Goal: Transaction & Acquisition: Purchase product/service

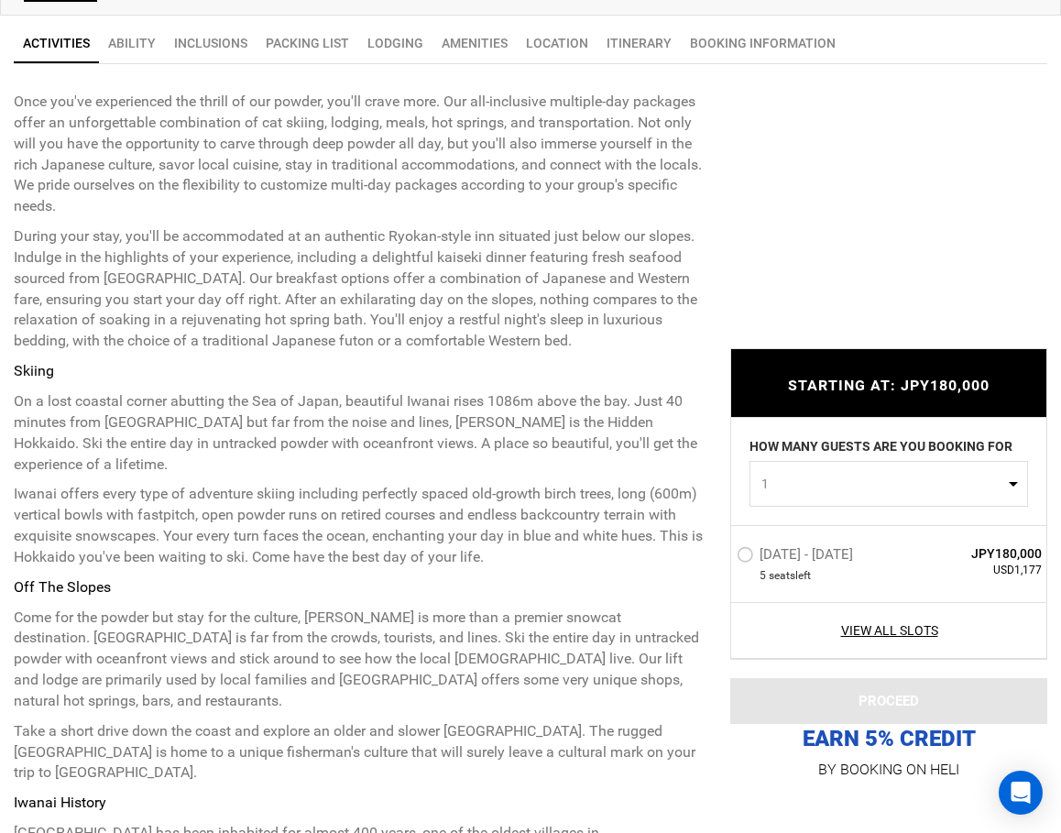
scroll to position [1405, 0]
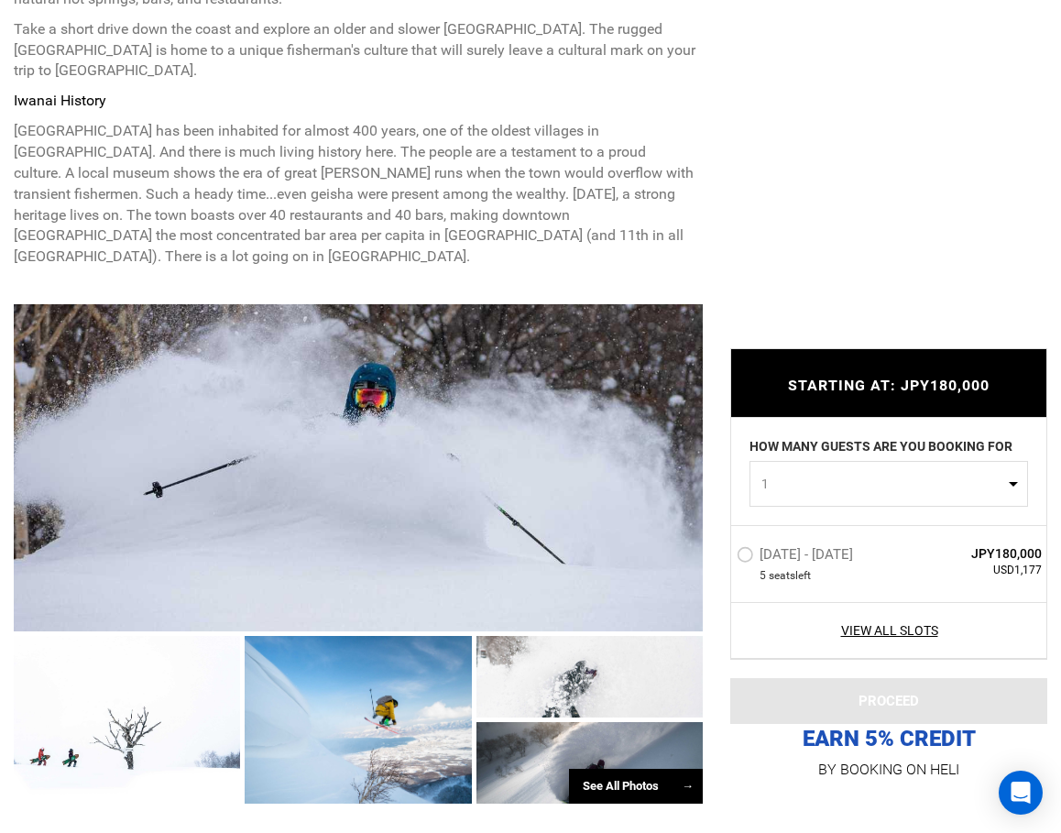
click at [746, 552] on label "Jan 11 - Jan 11, 2026" at bounding box center [797, 557] width 121 height 22
click at [724, 552] on input "Jan 11 - Jan 11, 2026" at bounding box center [724, 562] width 0 height 39
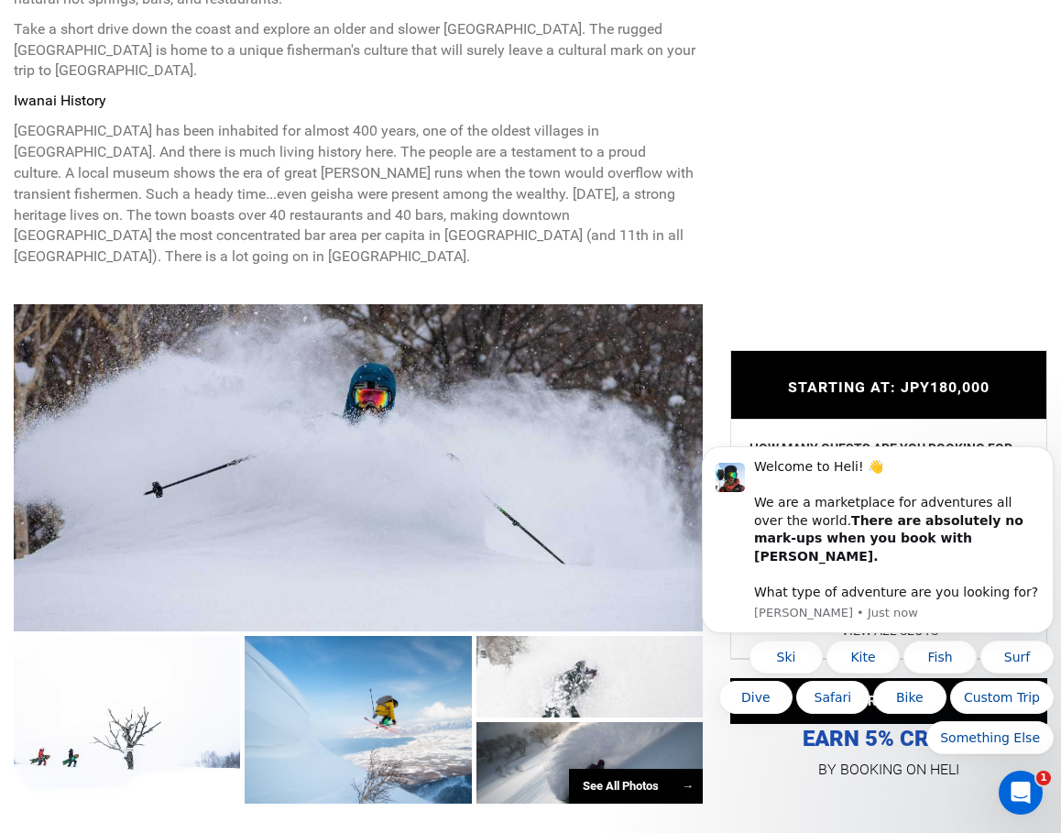
scroll to position [0, 0]
click at [1044, 457] on icon "Dismiss notification" at bounding box center [1049, 452] width 10 height 10
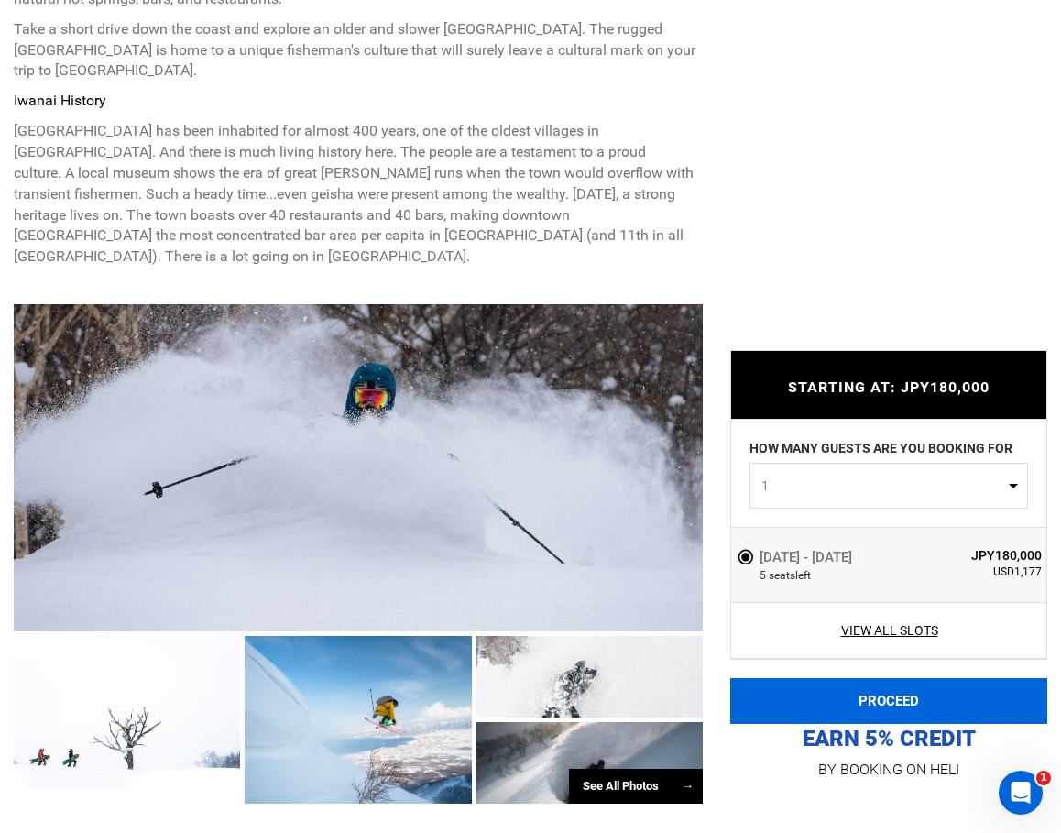
click at [912, 694] on button "PROCEED" at bounding box center [889, 701] width 317 height 46
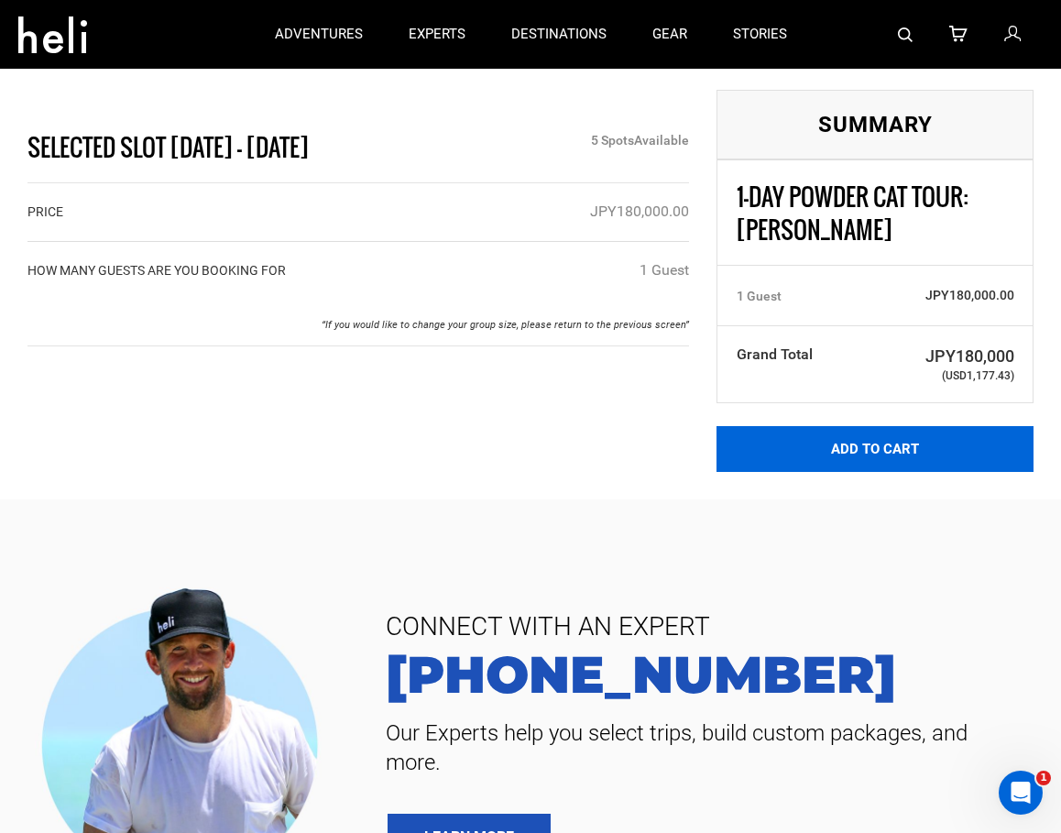
click at [893, 456] on button "Add to Cart" at bounding box center [875, 449] width 317 height 46
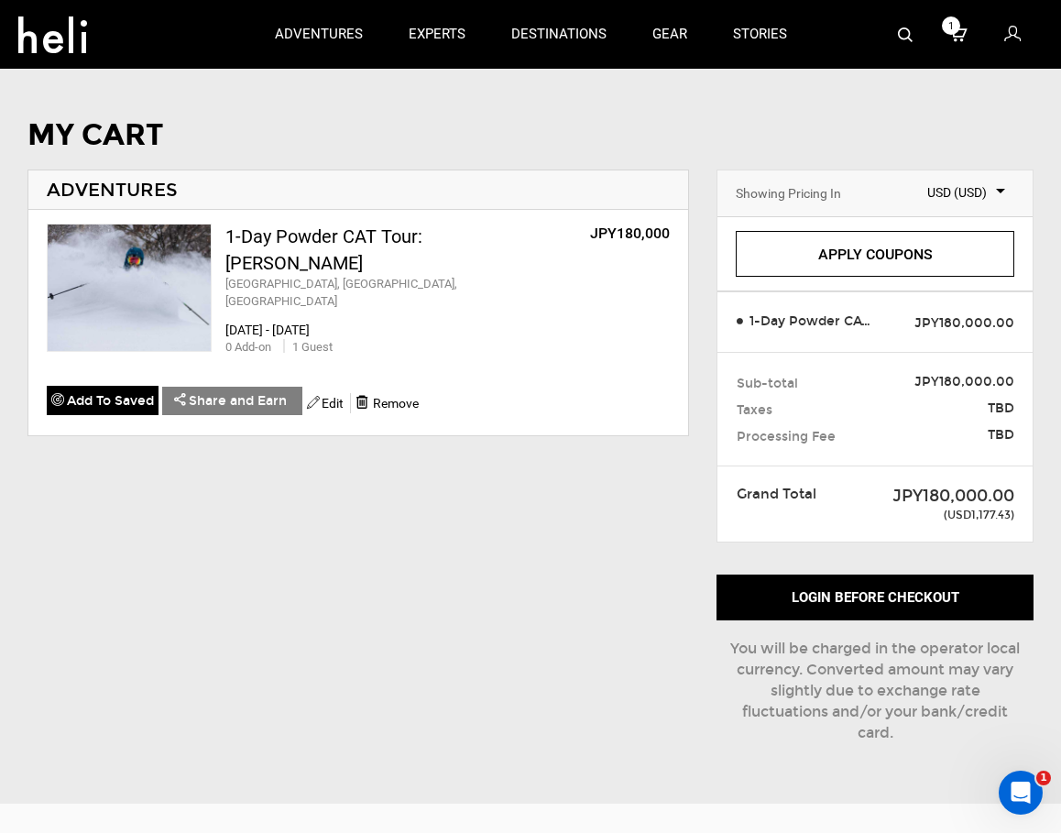
click at [859, 251] on link "Apply Coupons" at bounding box center [875, 254] width 279 height 46
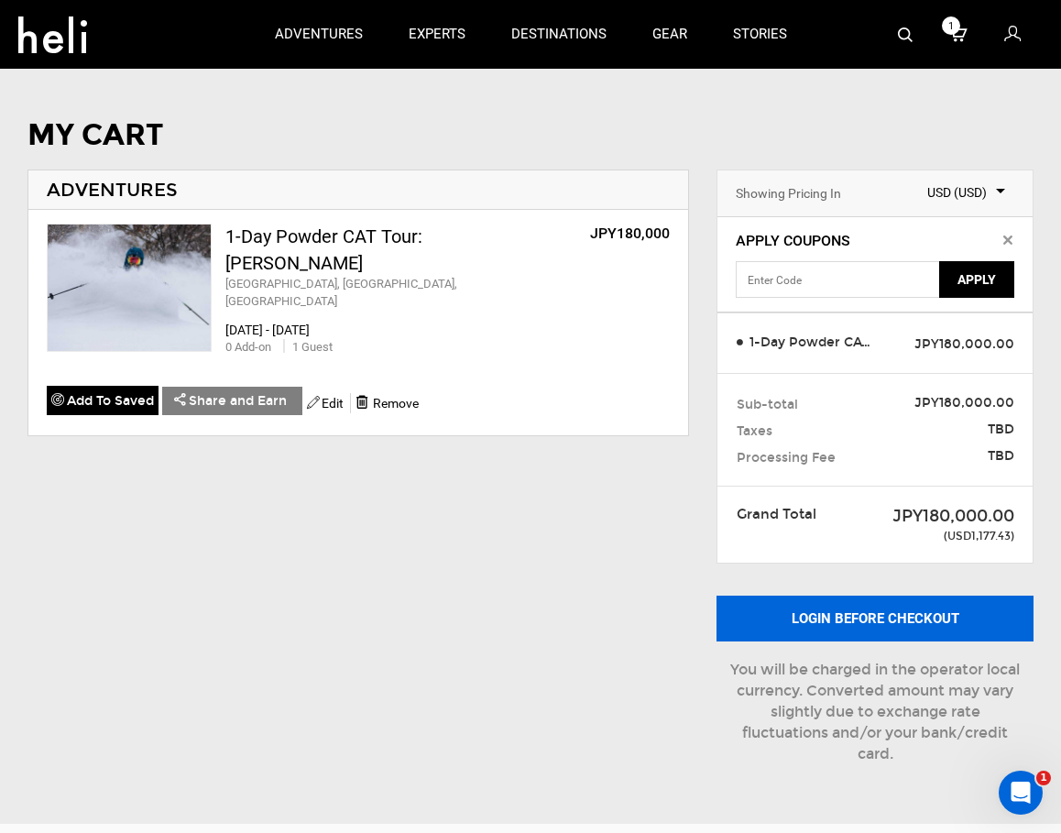
click at [873, 615] on button "Login before checkout" at bounding box center [875, 619] width 317 height 46
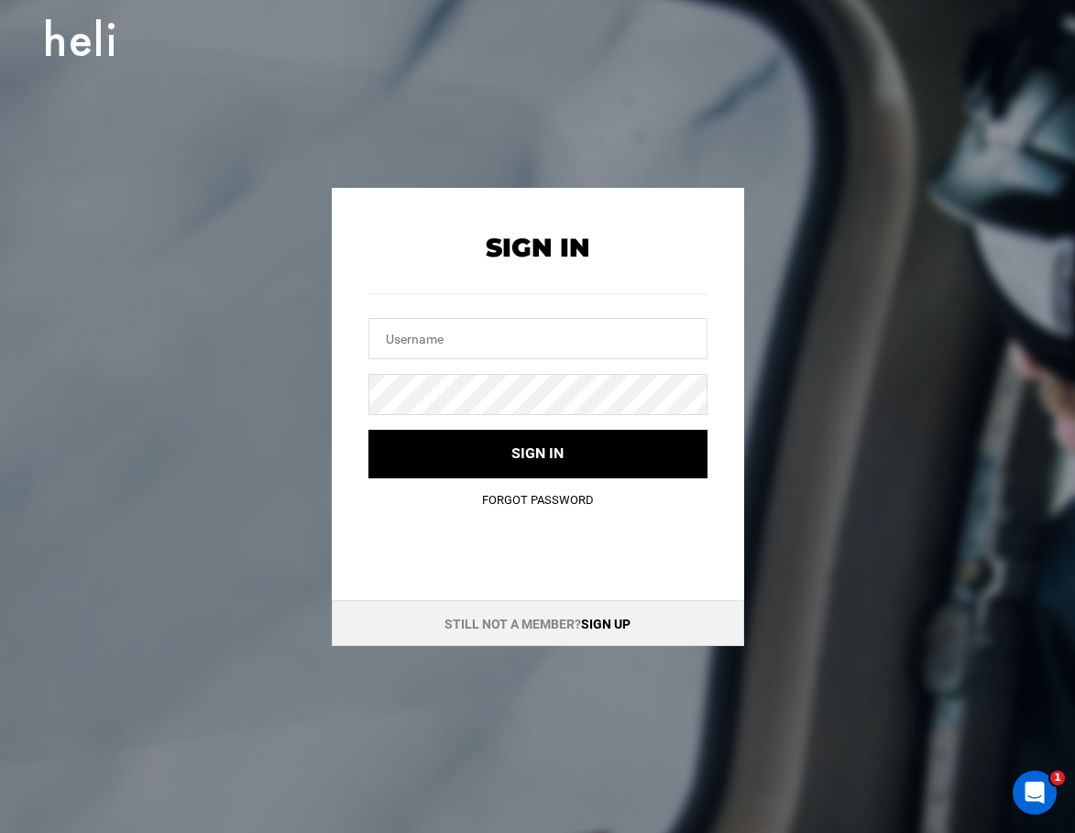
click at [609, 622] on link "Sign up" at bounding box center [605, 624] width 49 height 15
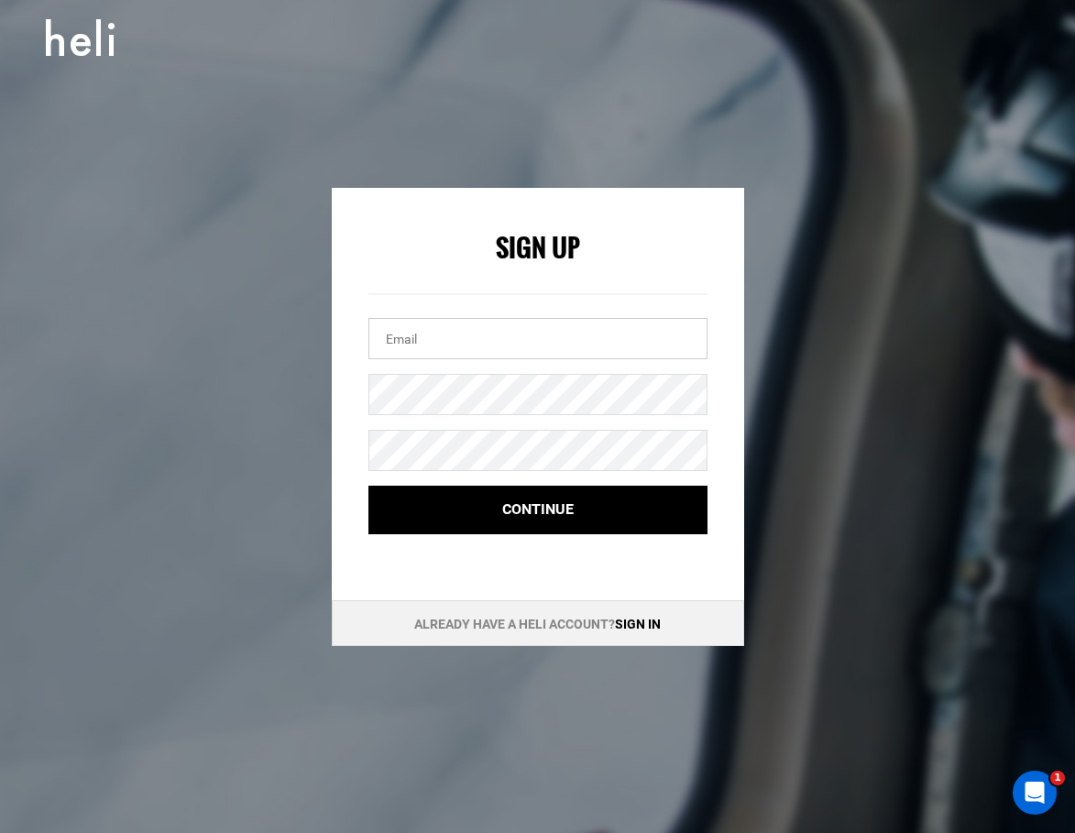
click at [419, 334] on input "email" at bounding box center [537, 338] width 339 height 41
type input "[EMAIL_ADDRESS][DOMAIN_NAME]"
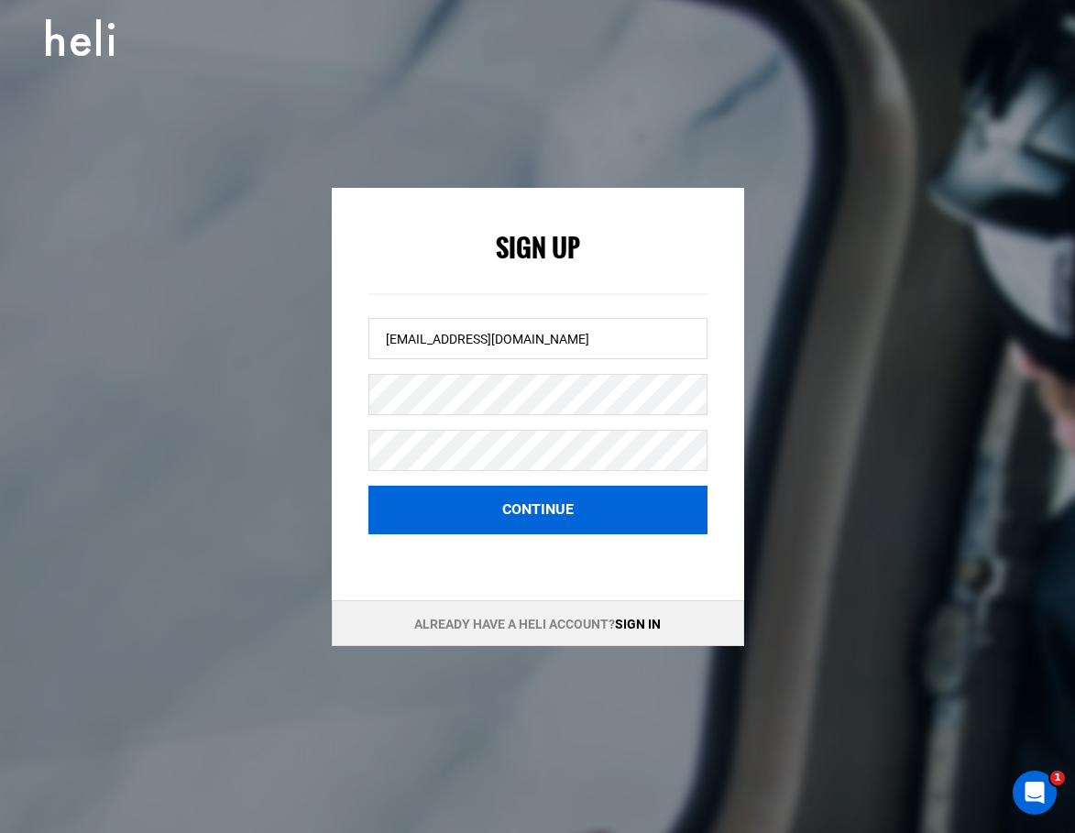
click at [557, 511] on button "Continue" at bounding box center [537, 510] width 339 height 49
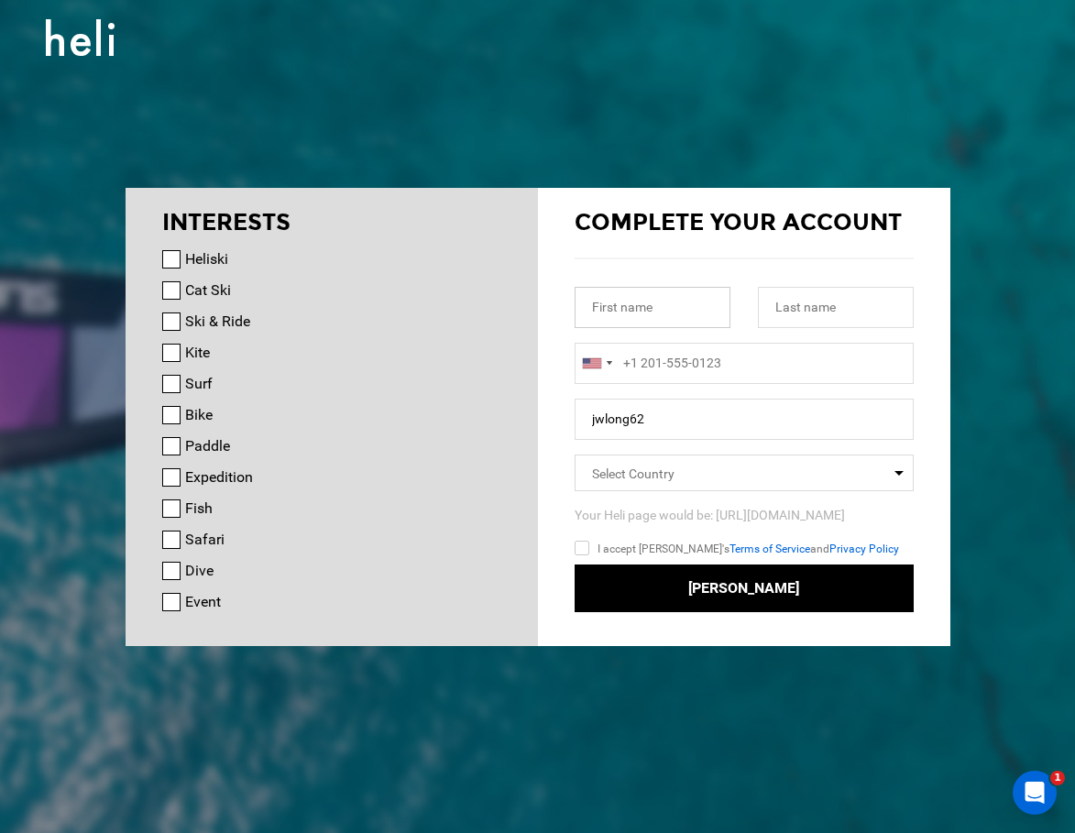
click at [623, 301] on input "text" at bounding box center [653, 307] width 156 height 41
type input "[PERSON_NAME]"
type input "Long"
type input "14042754080"
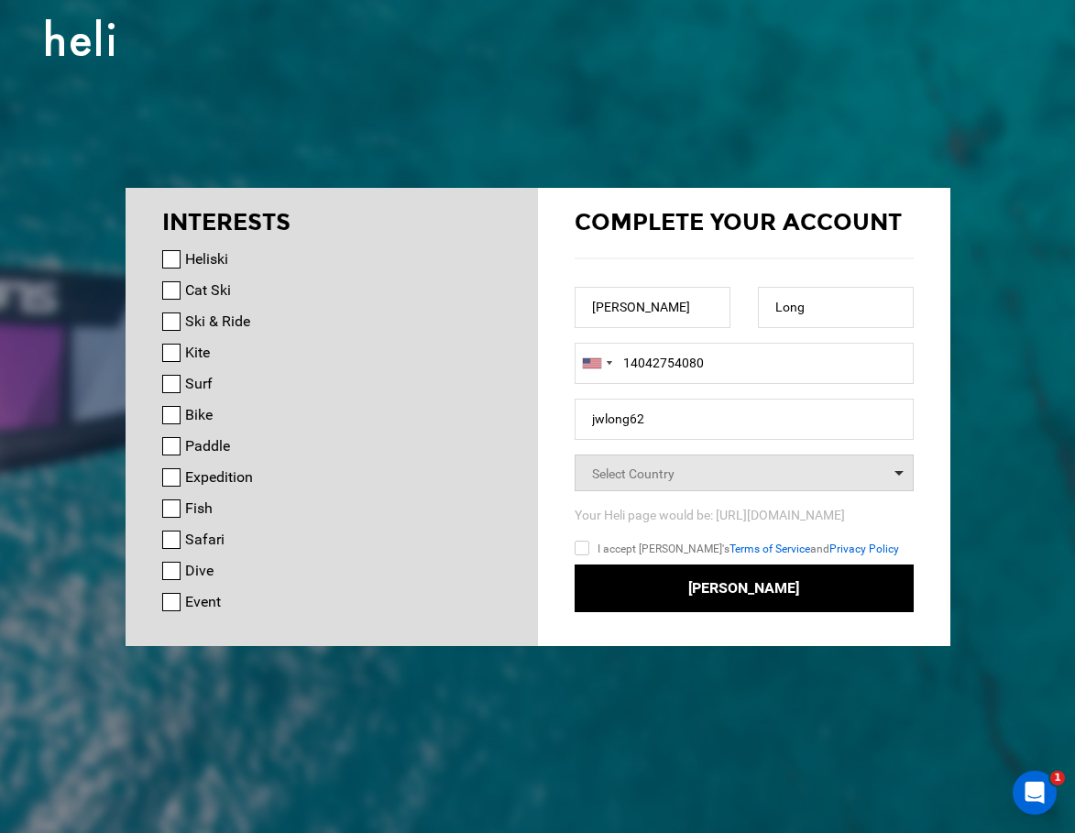
click at [742, 466] on span "Select Country" at bounding box center [744, 473] width 339 height 37
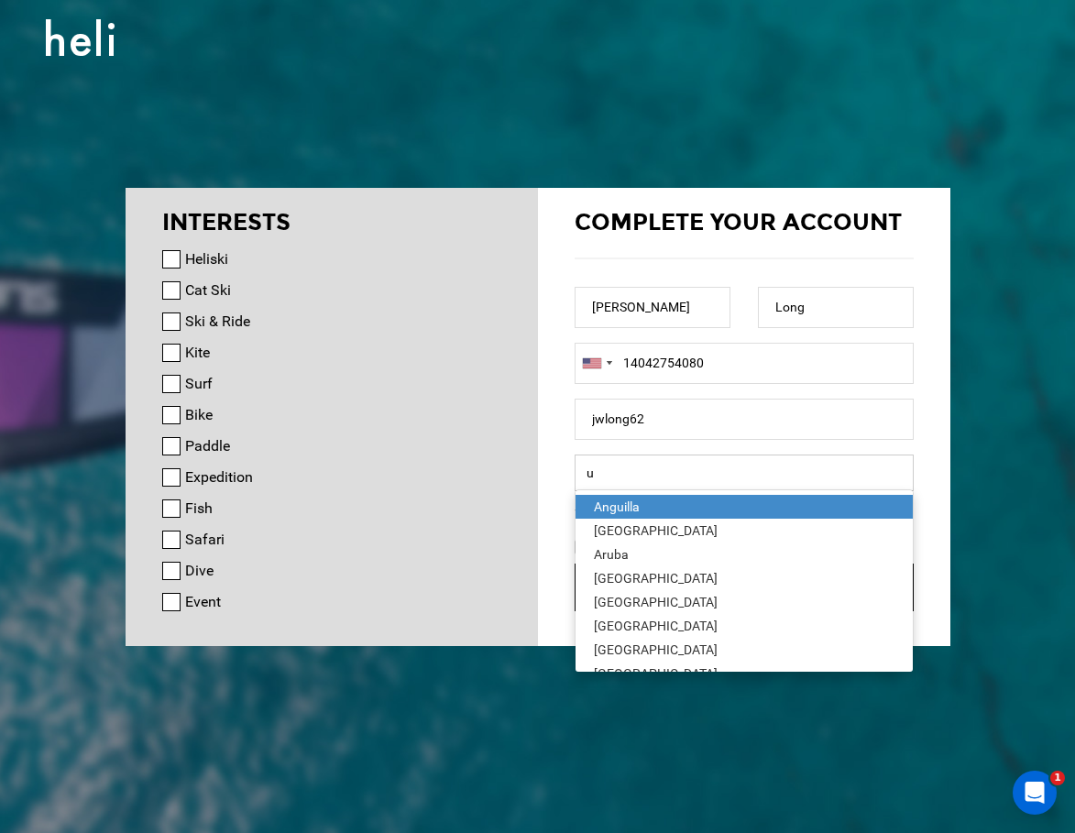
type input "[GEOGRAPHIC_DATA]"
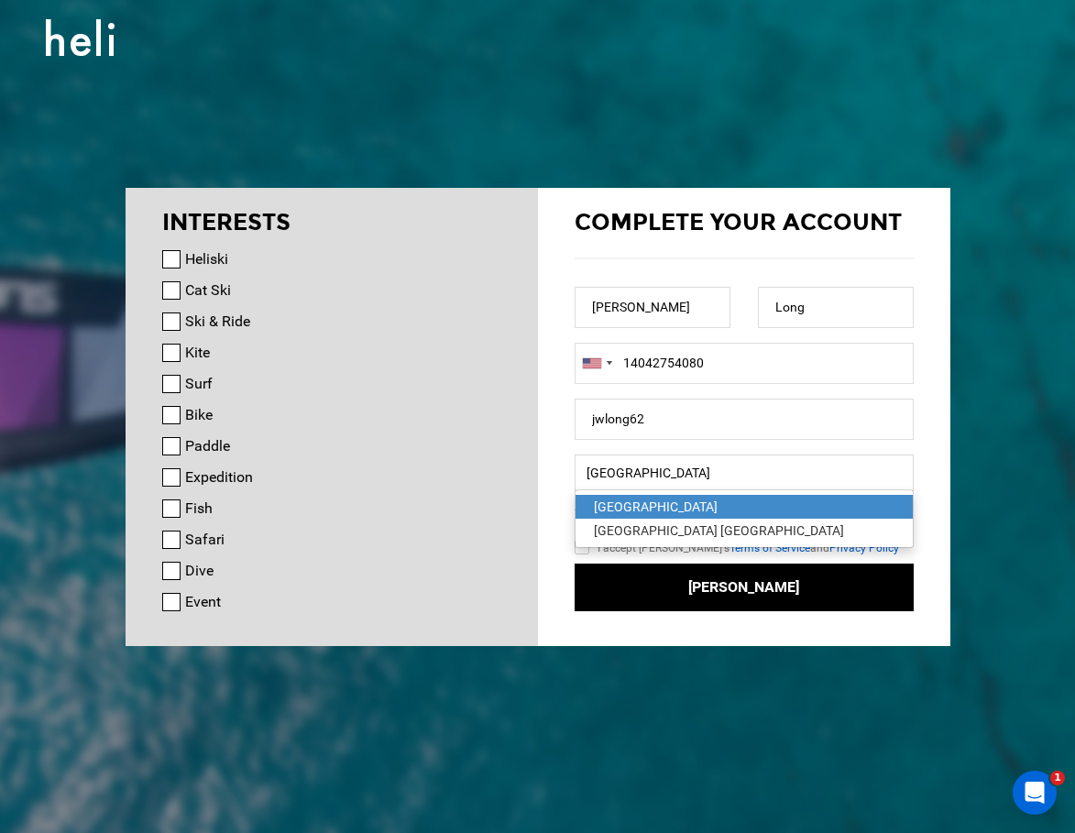
click at [582, 553] on input "I accept Heli's Terms of Service and Privacy Policy" at bounding box center [609, 550] width 68 height 27
checkbox input "true"
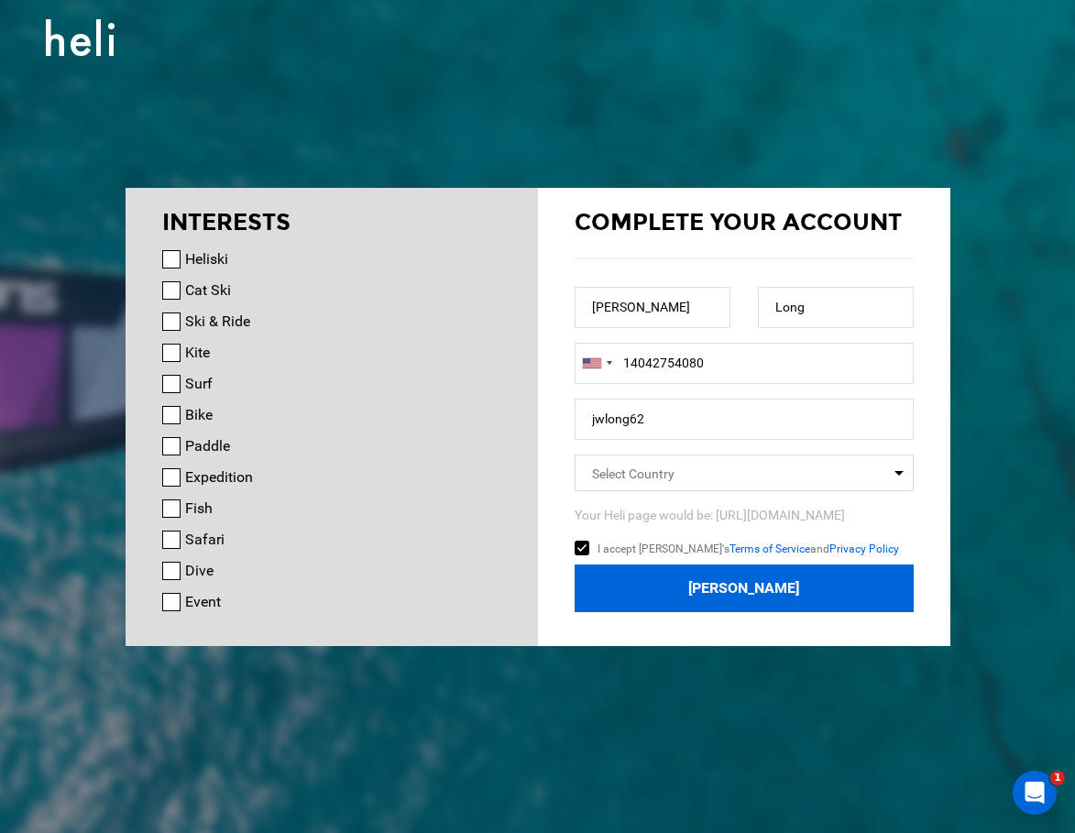
click at [712, 590] on button "Join Heli" at bounding box center [744, 589] width 339 height 49
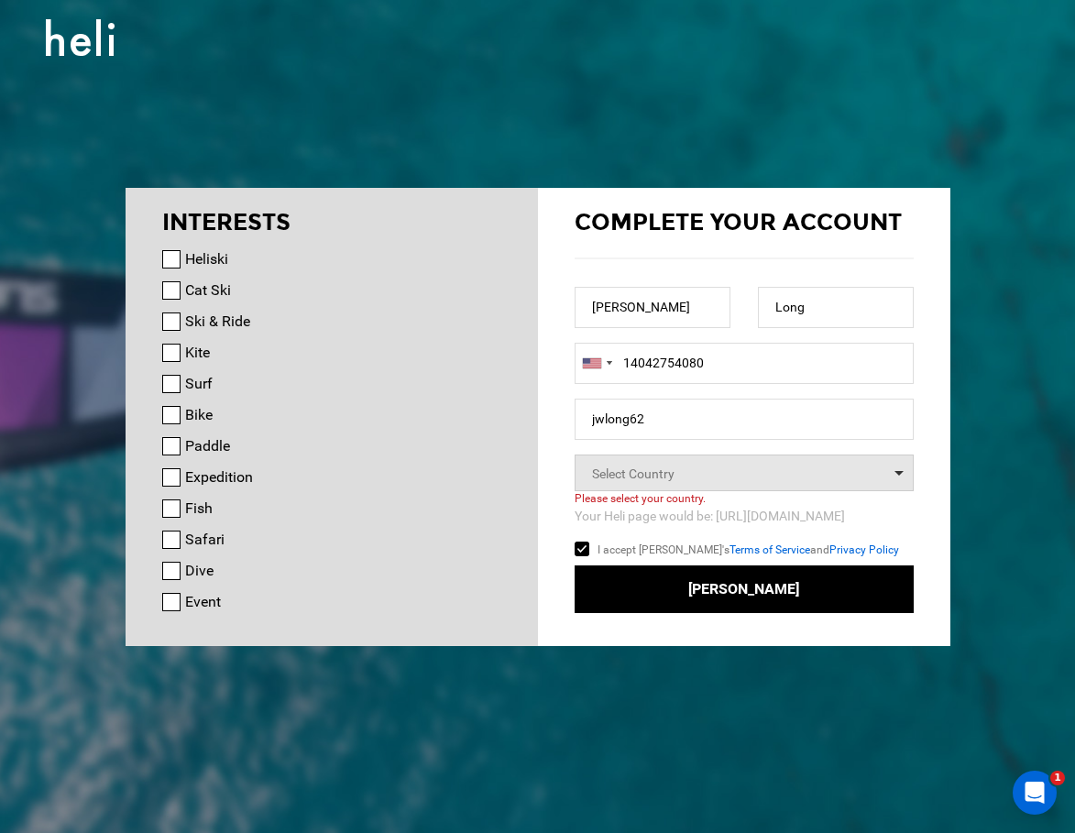
click at [725, 487] on span "Select Country" at bounding box center [744, 473] width 339 height 37
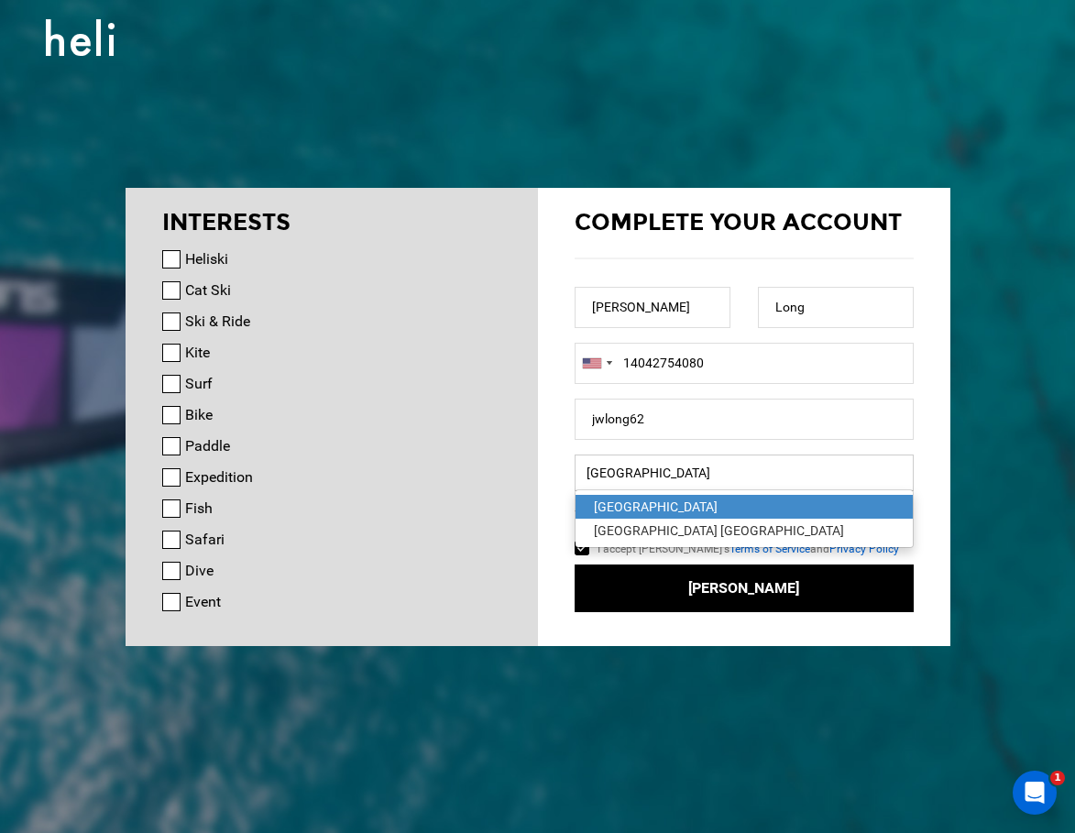
click at [682, 474] on input "[GEOGRAPHIC_DATA]" at bounding box center [744, 473] width 339 height 37
click at [632, 472] on input "[GEOGRAPHIC_DATA]" at bounding box center [744, 473] width 339 height 37
click at [554, 483] on div "Complete your account Jarrett Long United States +1 Afghanistan (‫افغانستان‬‎) …" at bounding box center [744, 400] width 412 height 425
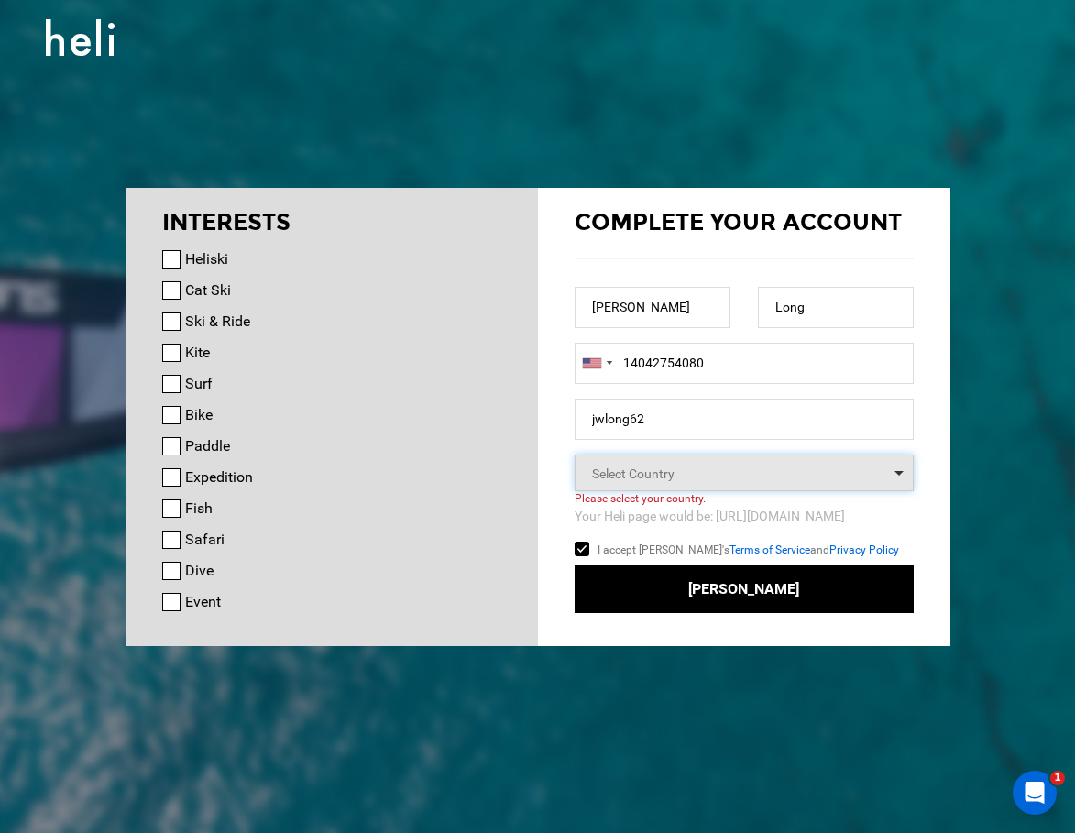
click at [737, 469] on span "Select Country" at bounding box center [744, 473] width 339 height 37
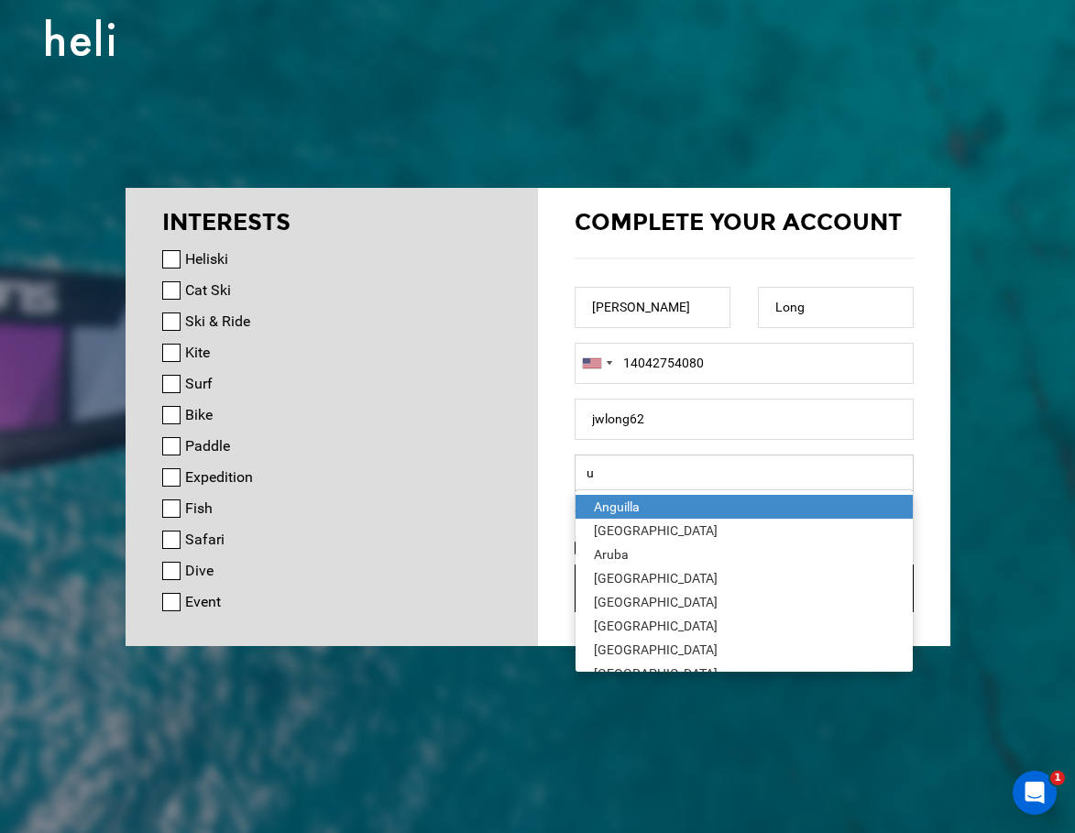
type input "un"
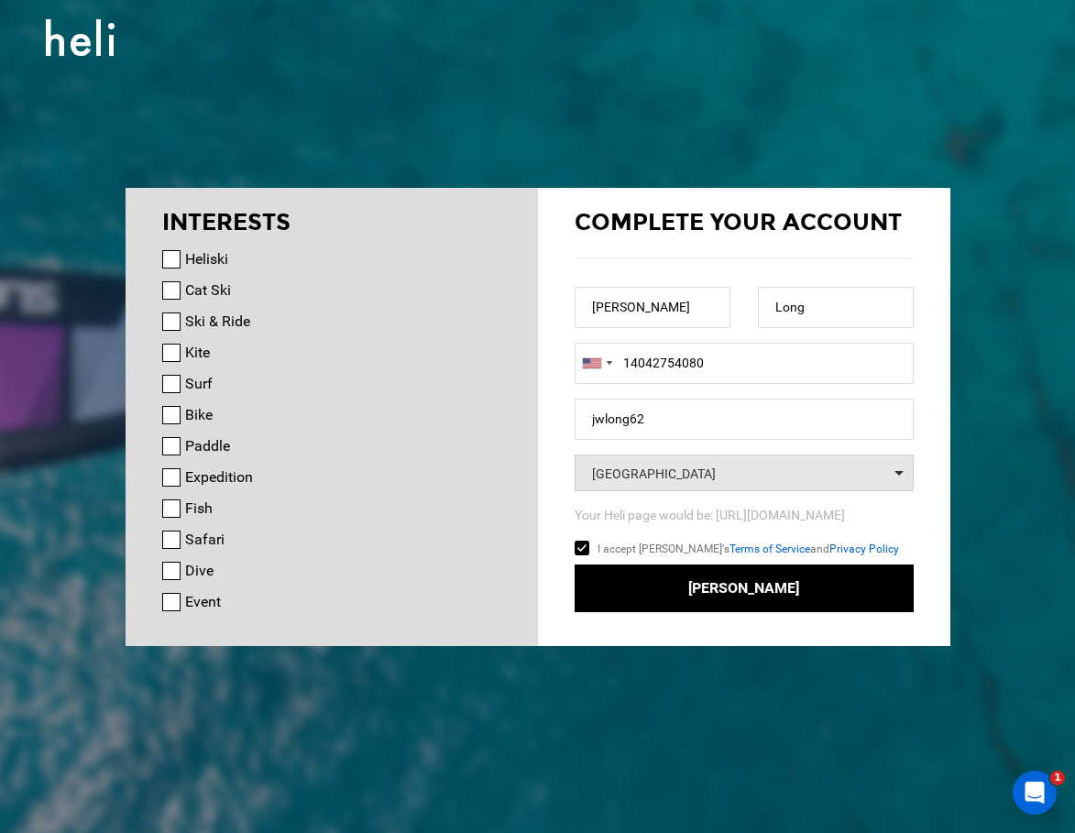
click at [736, 468] on span "[GEOGRAPHIC_DATA]" at bounding box center [744, 474] width 304 height 18
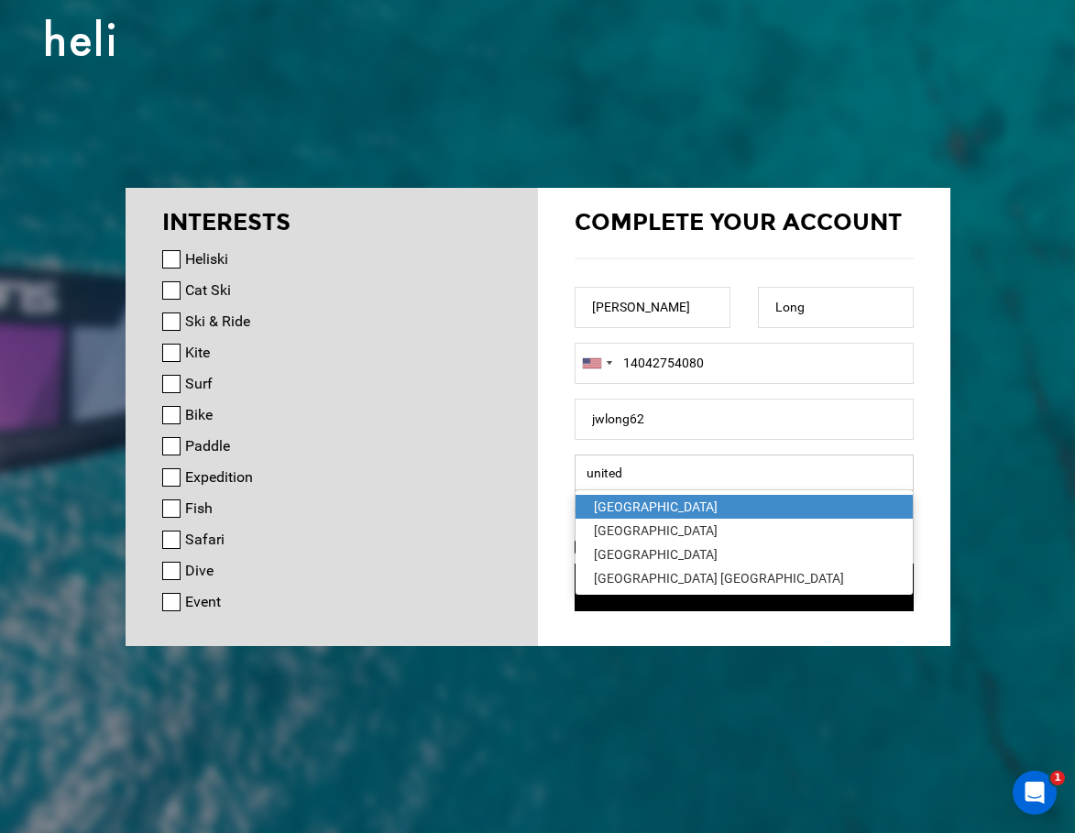
type input "[GEOGRAPHIC_DATA]"
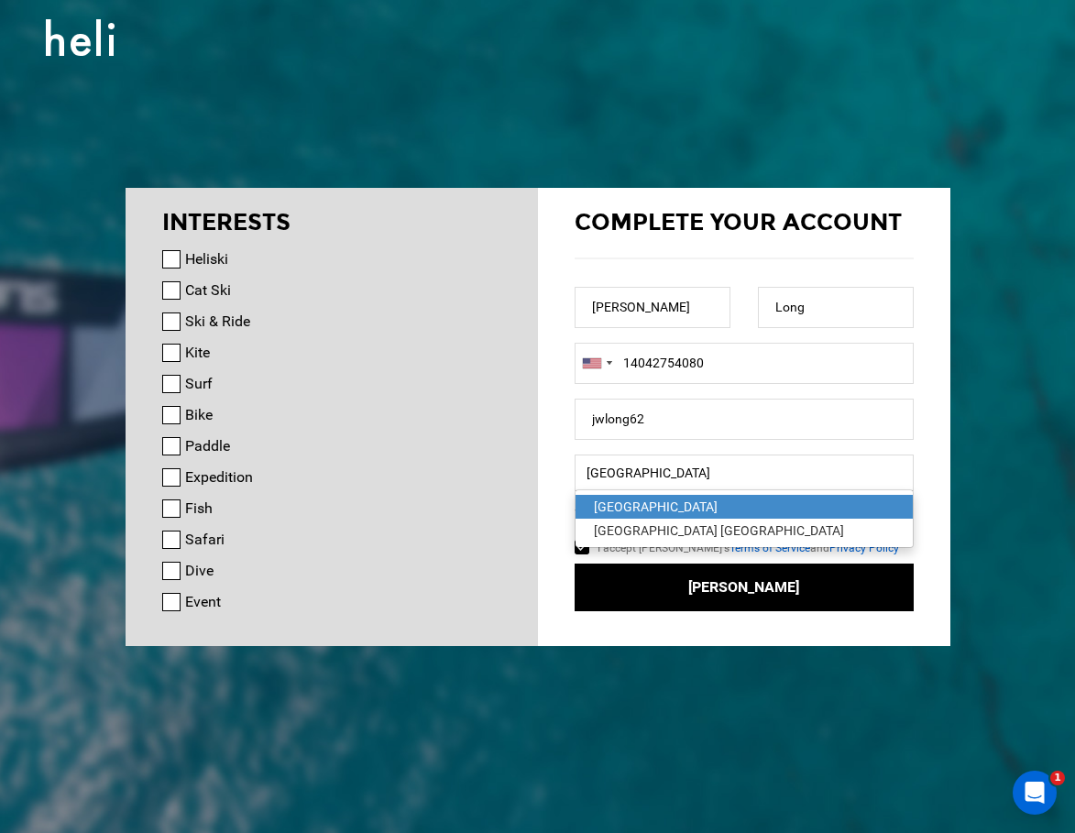
click at [702, 500] on div "[GEOGRAPHIC_DATA]" at bounding box center [744, 507] width 301 height 18
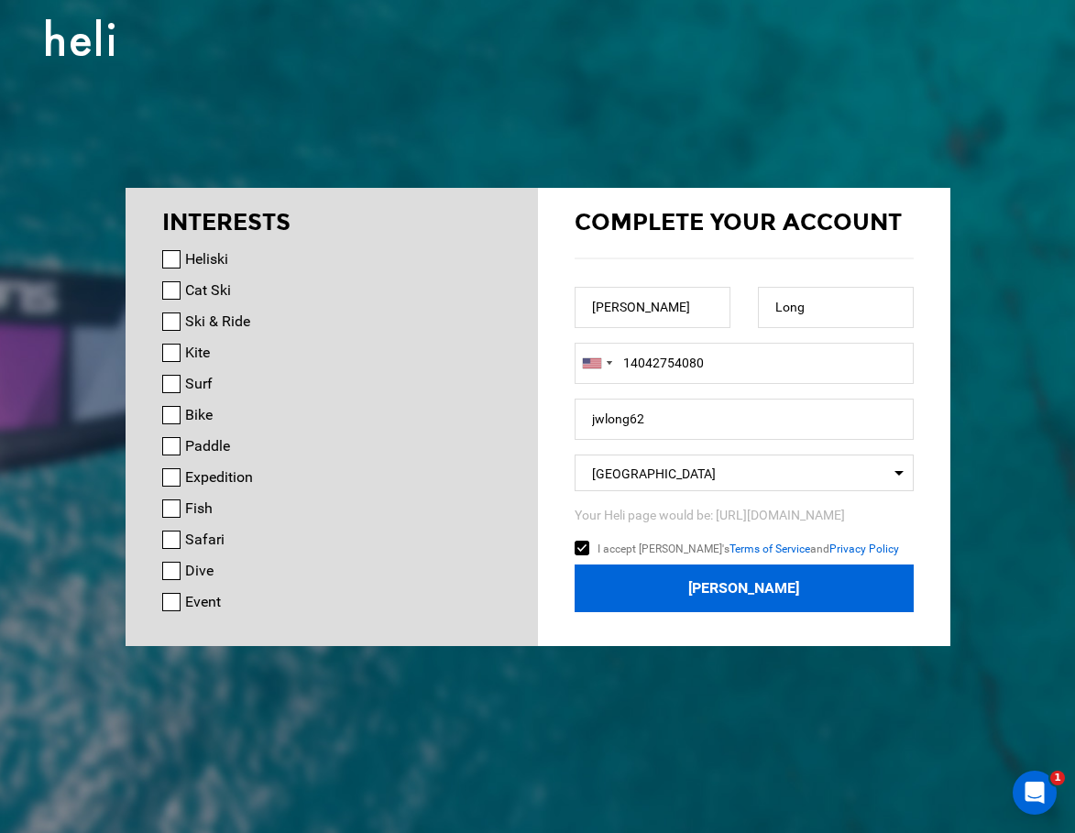
click at [731, 580] on button "Join Heli" at bounding box center [744, 589] width 339 height 49
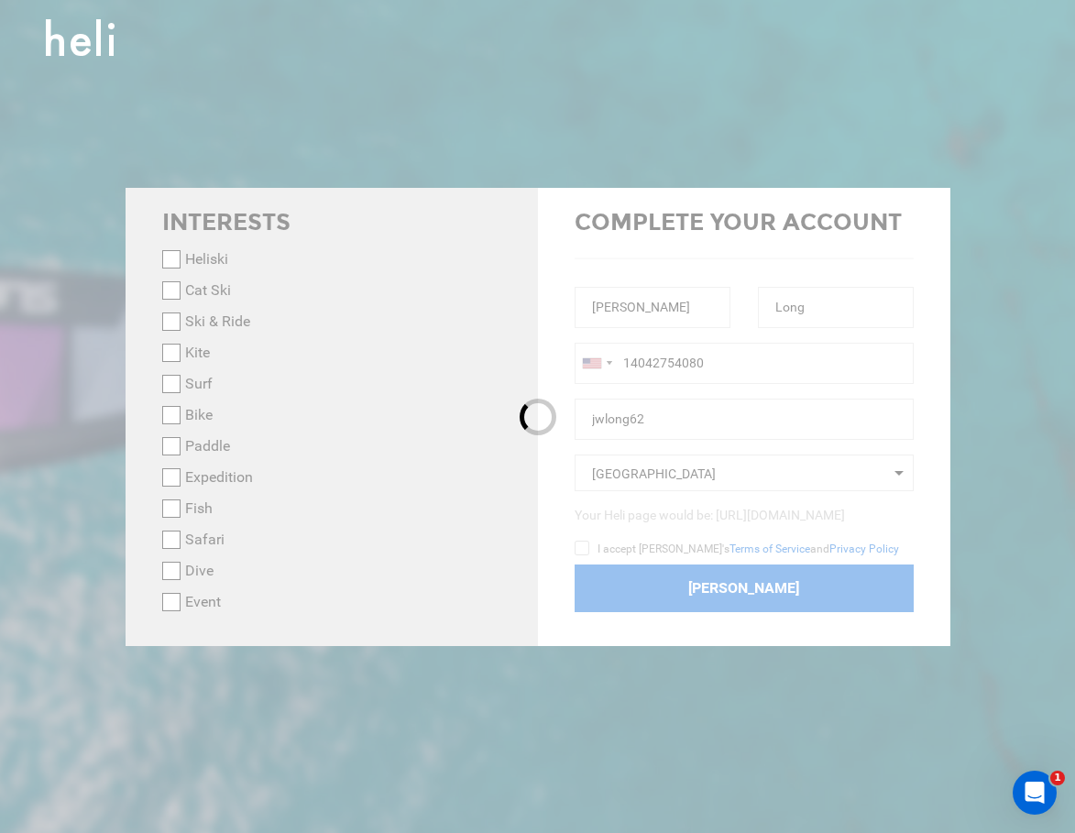
checkbox input "false"
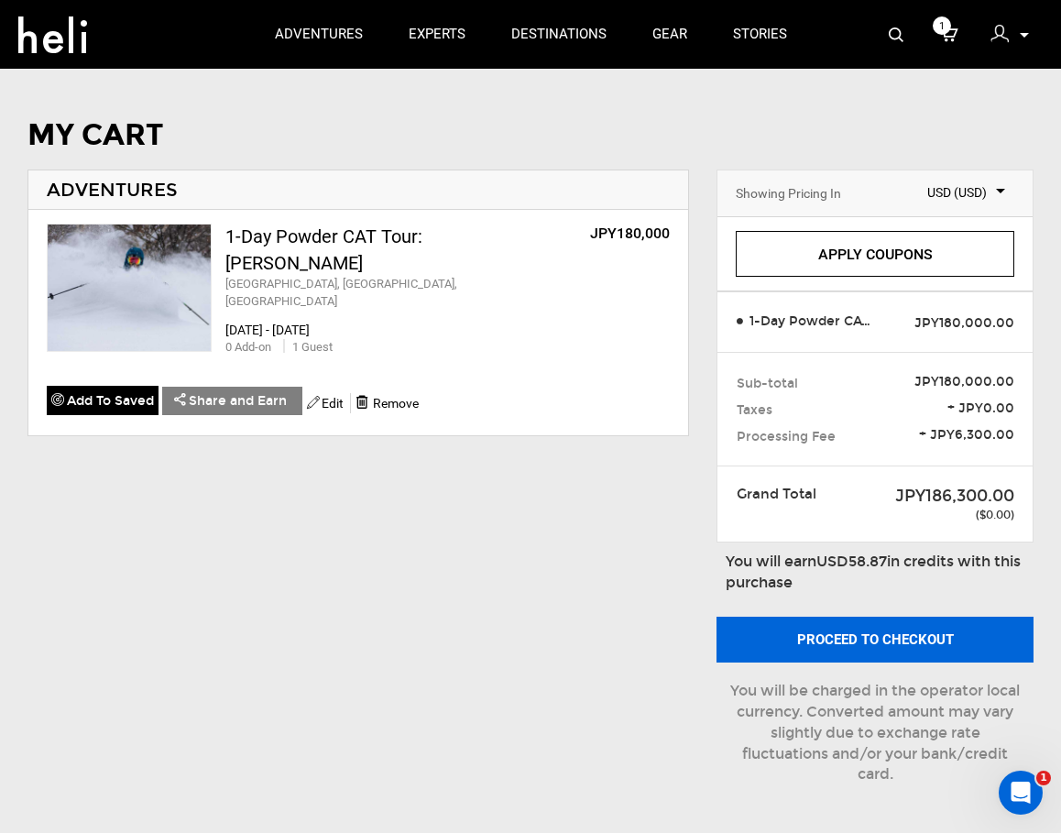
click at [910, 639] on button "Proceed to checkout" at bounding box center [875, 640] width 317 height 46
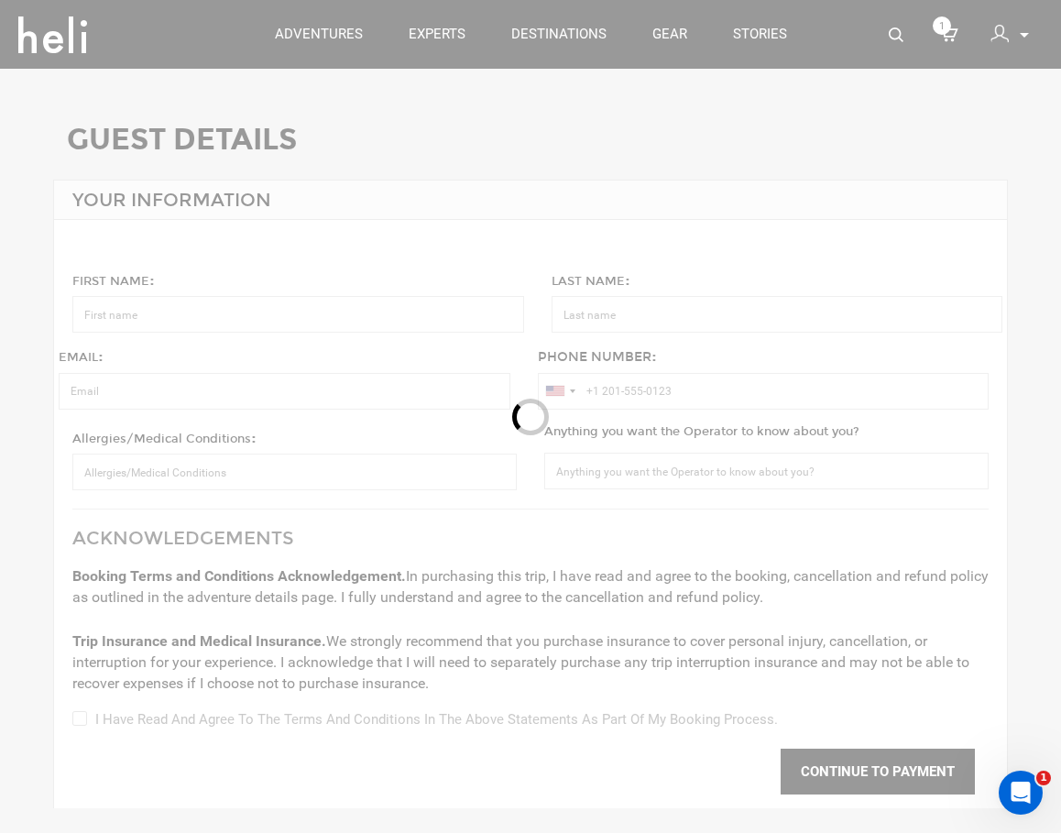
type input "[PERSON_NAME]"
type input "Long"
type input "[EMAIL_ADDRESS][DOMAIN_NAME]"
type input "[PHONE_NUMBER]"
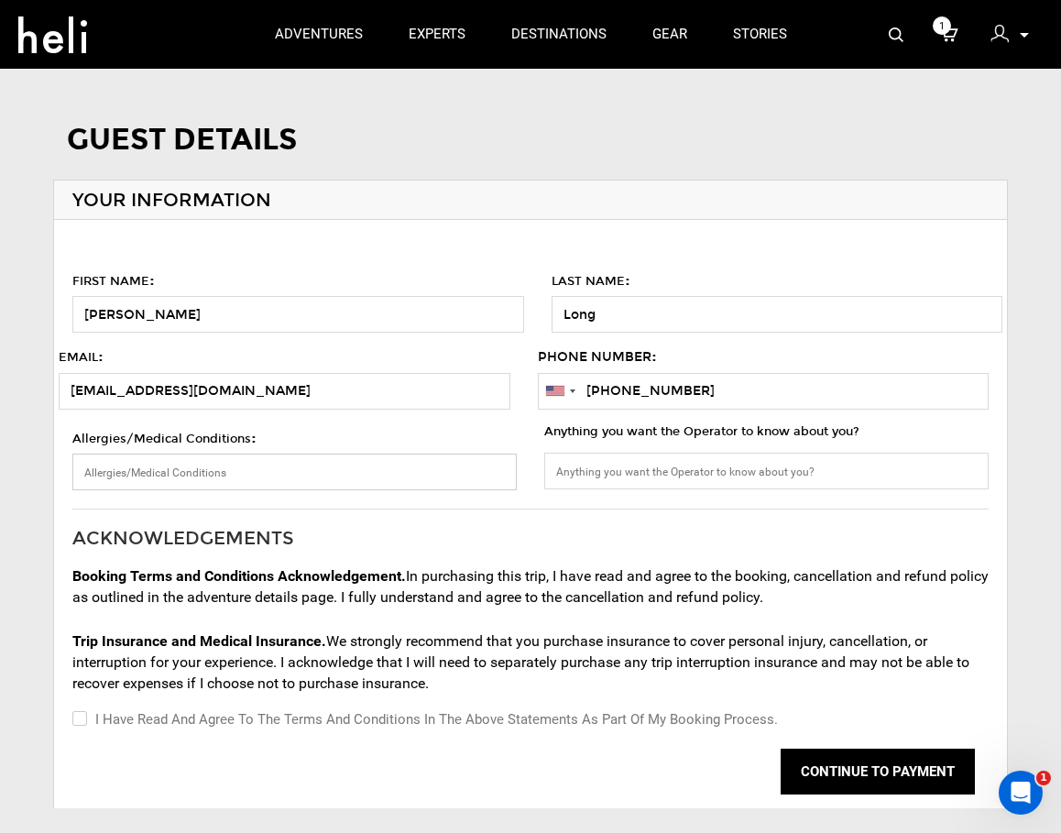
click at [213, 468] on input "Allergies/Medical Conditions :" at bounding box center [294, 472] width 445 height 37
click at [79, 714] on input "I have read and agree to the terms and conditions in the above statements as pa…" at bounding box center [78, 720] width 12 height 22
checkbox input "true"
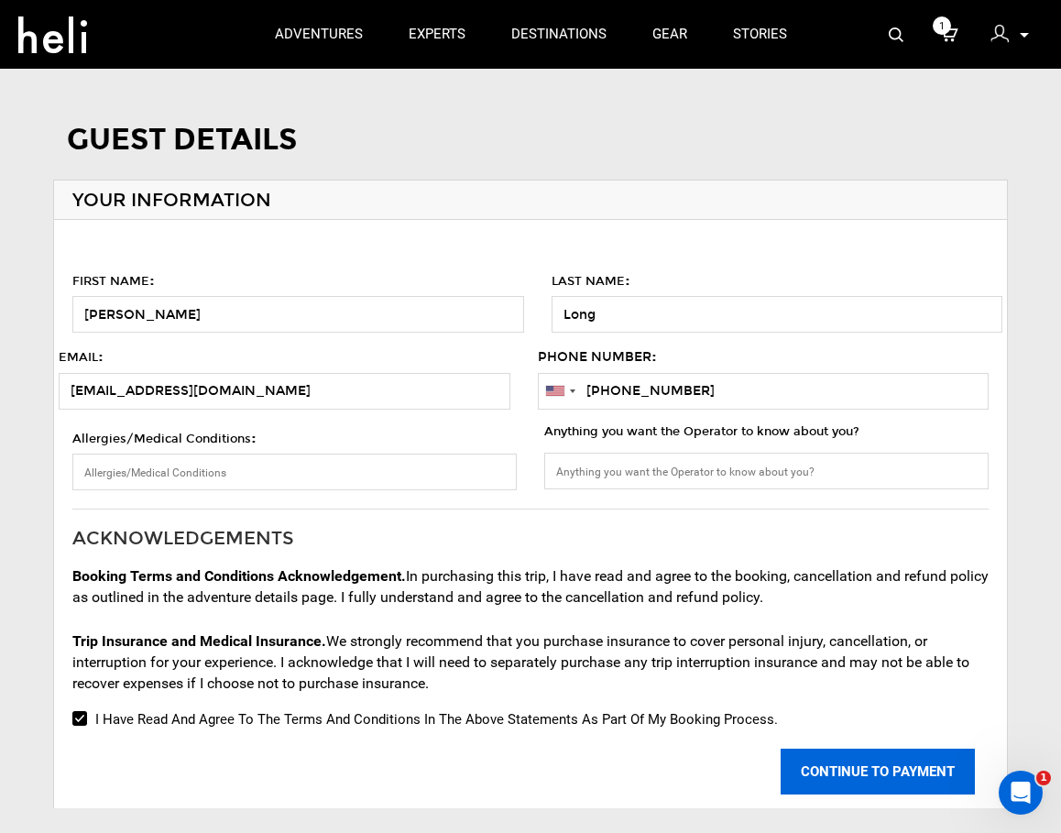
click at [865, 775] on button "CONTINUE TO PAYMENT" at bounding box center [878, 772] width 194 height 46
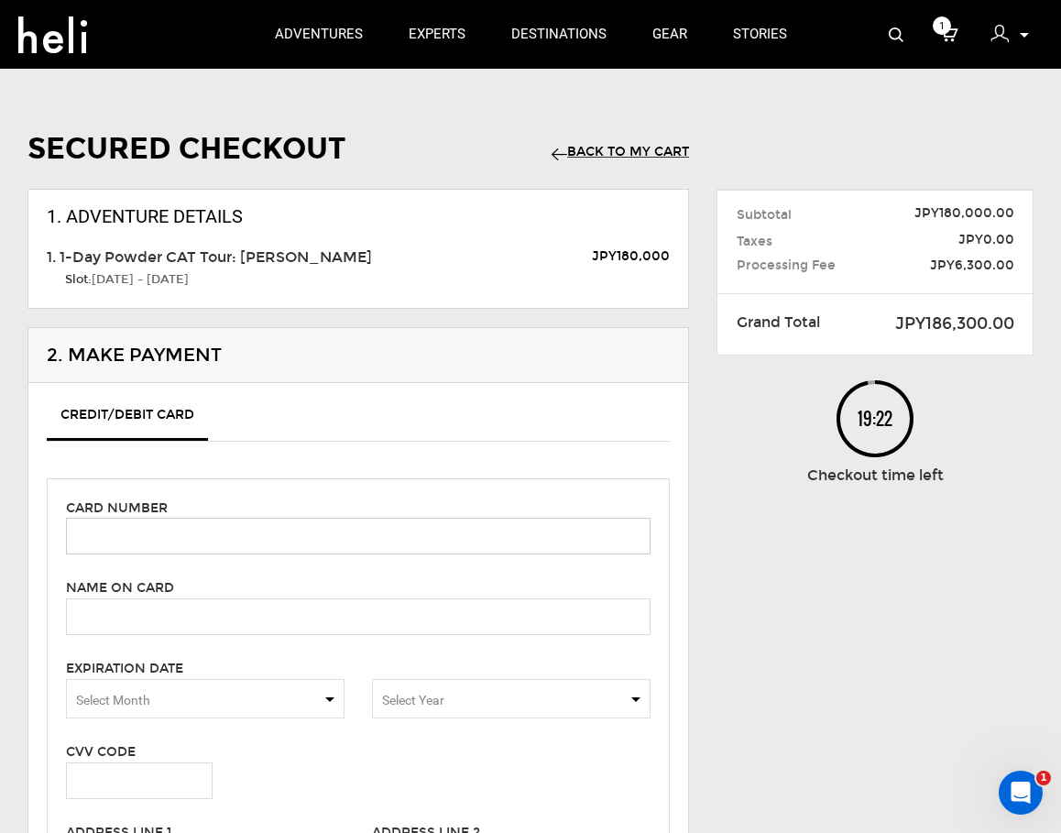
click at [190, 540] on input "text" at bounding box center [358, 536] width 585 height 37
type input "[CREDIT_CARD_NUMBER]"
type input "[PERSON_NAME]"
click at [125, 708] on span "Select Month" at bounding box center [113, 700] width 74 height 15
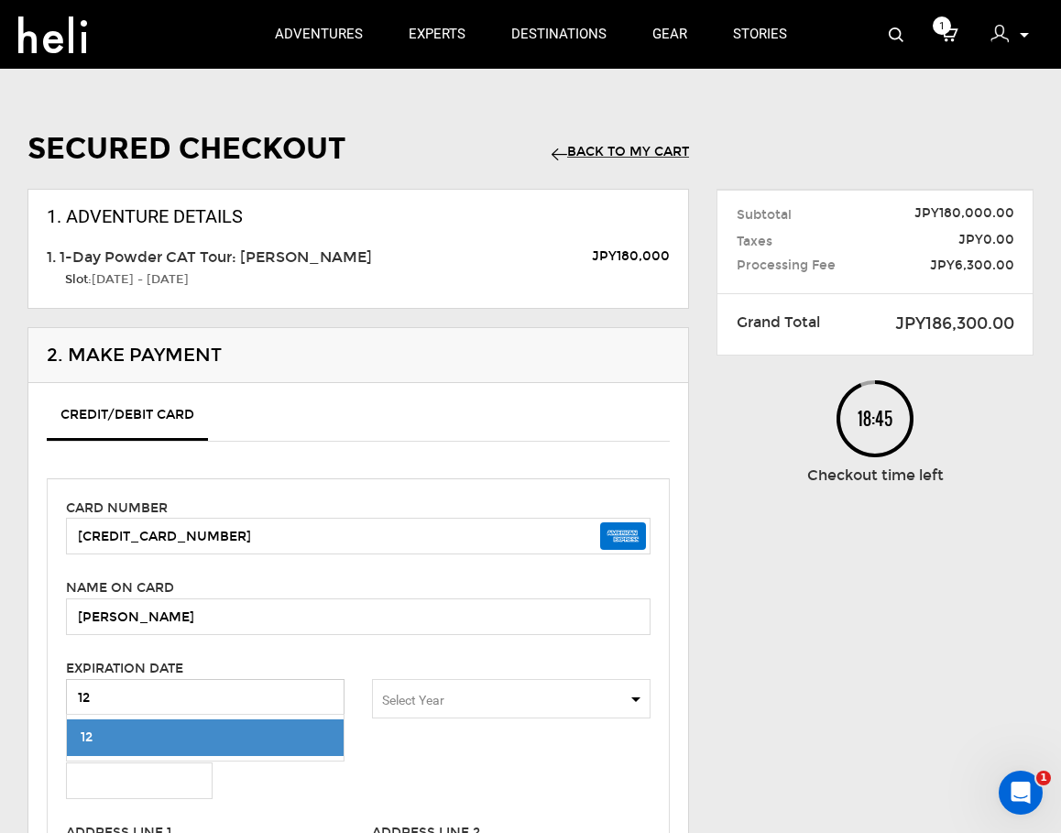
click at [127, 687] on input "12" at bounding box center [205, 697] width 279 height 37
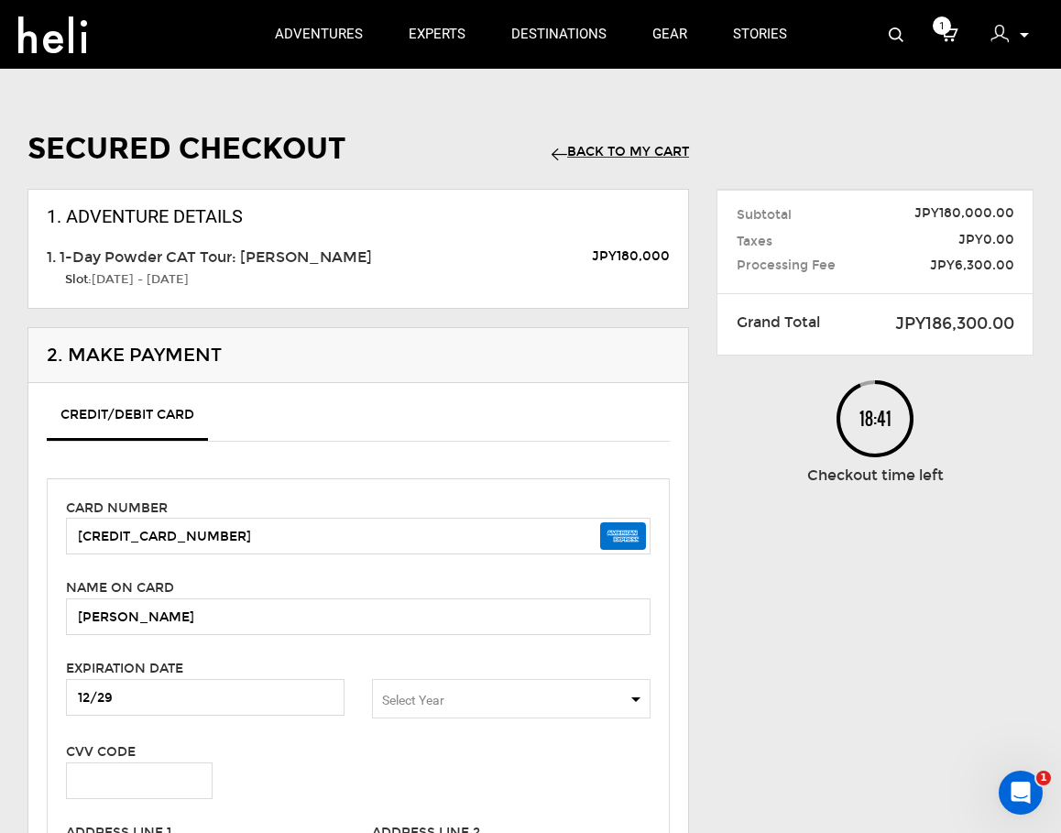
click at [433, 698] on span "Select Year" at bounding box center [413, 700] width 62 height 15
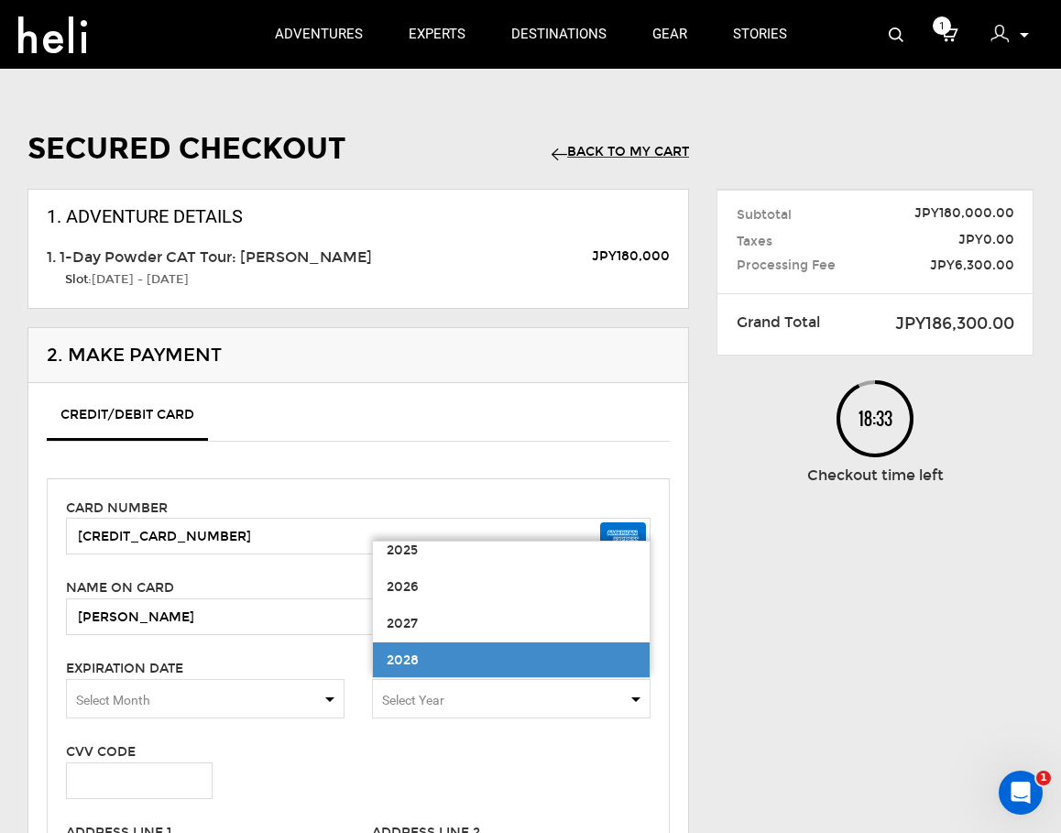
scroll to position [50, 0]
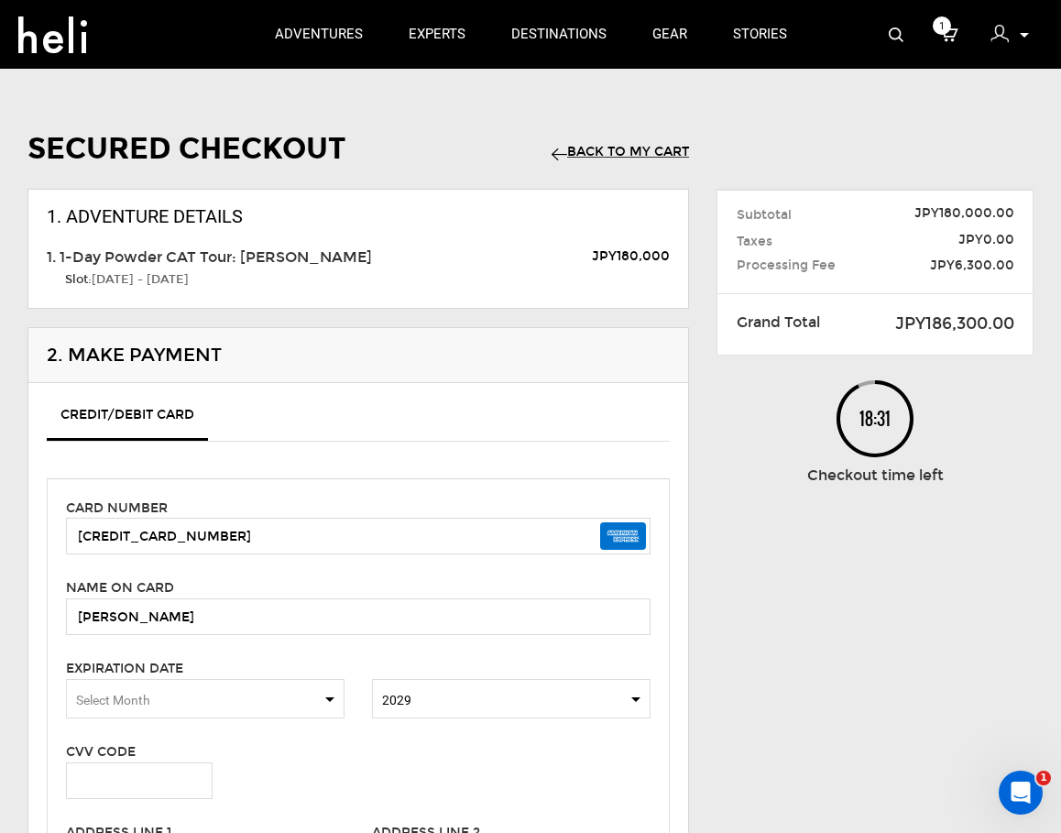
click at [191, 689] on span "Select Month" at bounding box center [205, 698] width 279 height 39
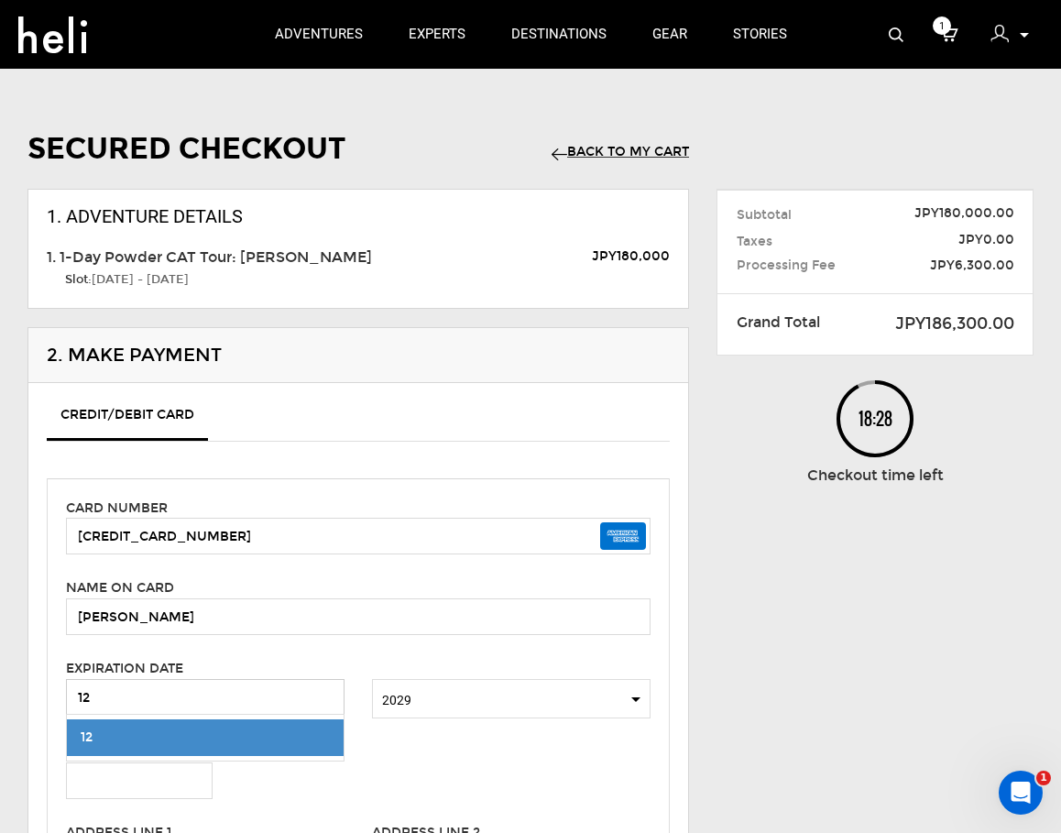
type input "12"
click at [258, 801] on div "Card number [CREDIT_CARD_NUMBER] Name on card [PERSON_NAME] Please enter cardho…" at bounding box center [358, 807] width 623 height 658
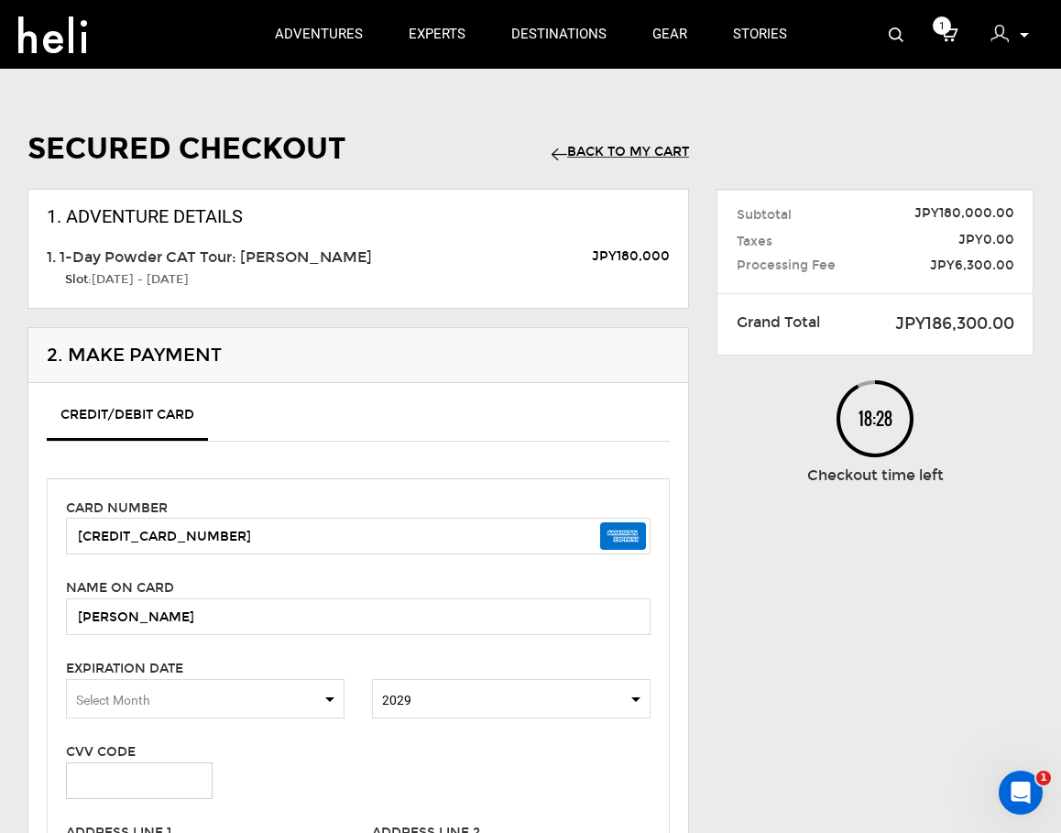
click at [183, 772] on input "text" at bounding box center [139, 781] width 147 height 37
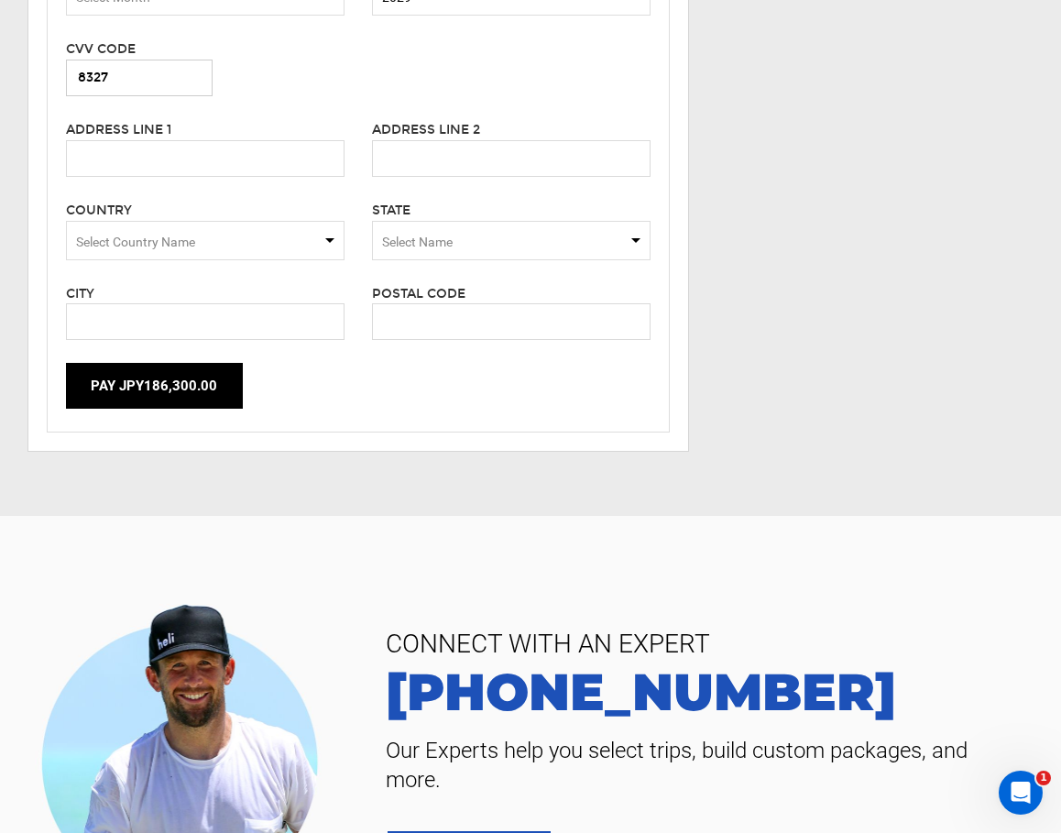
type input "8327"
click at [88, 161] on input "text" at bounding box center [205, 158] width 279 height 37
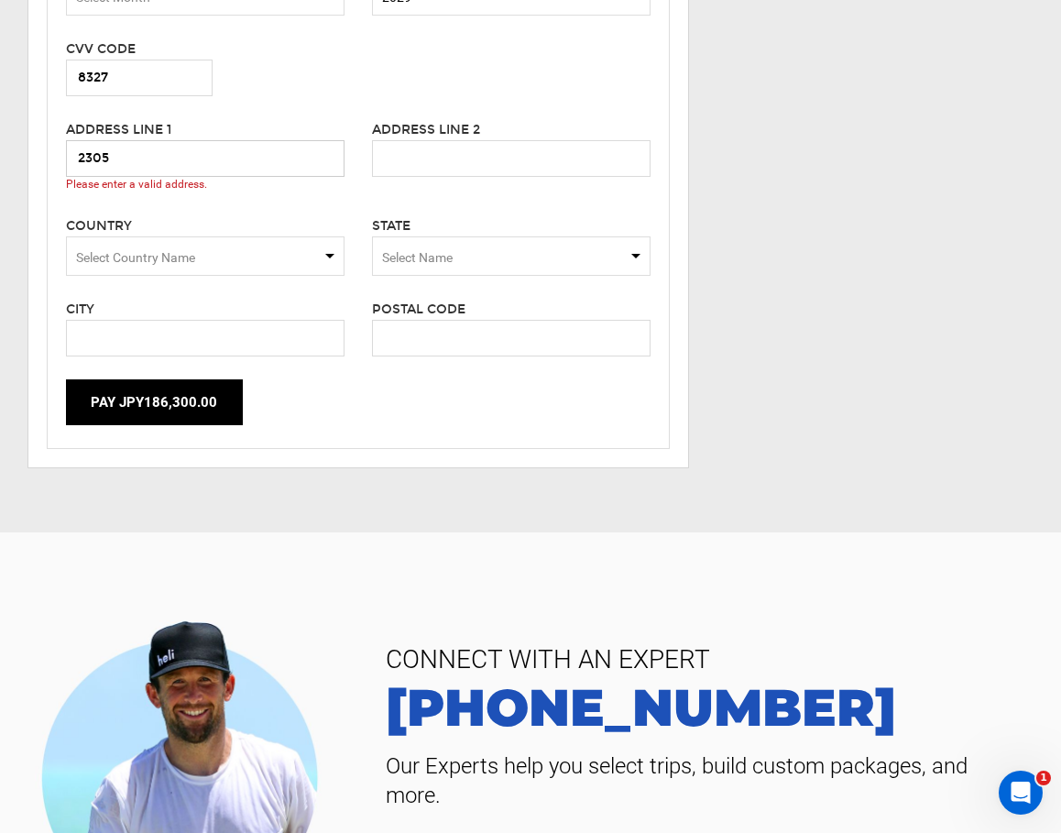
type input "[STREET_ADDRESS]"
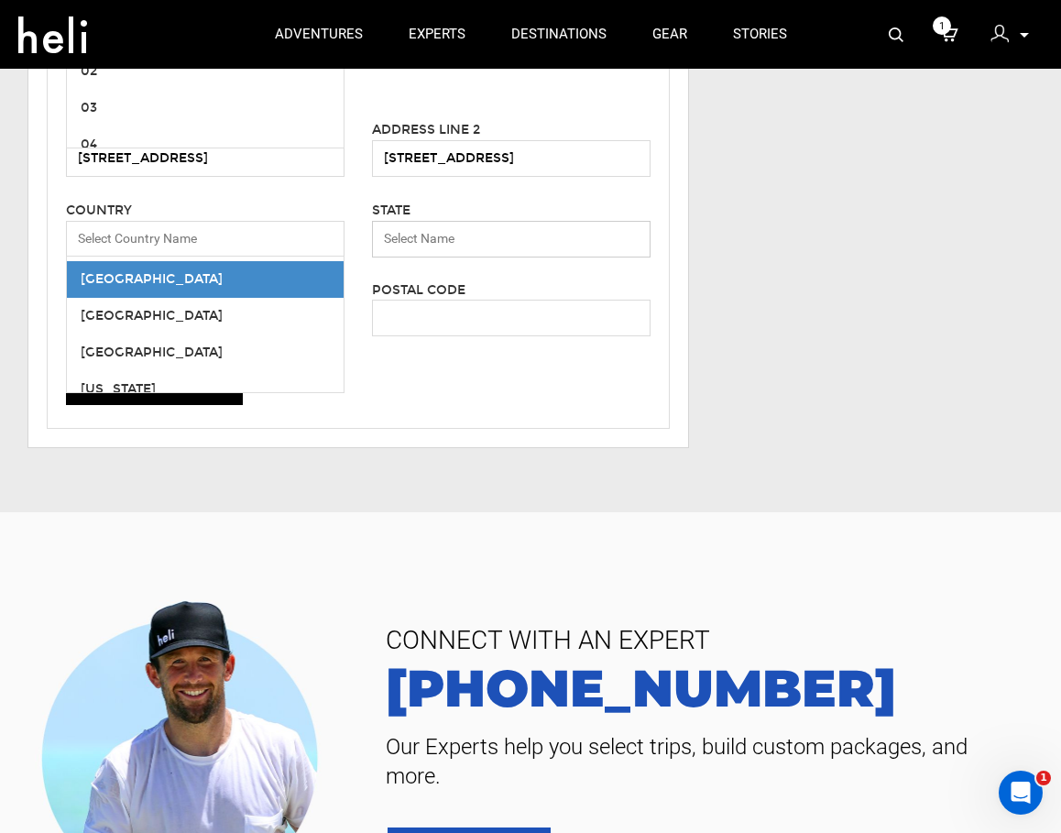
scroll to position [671, 0]
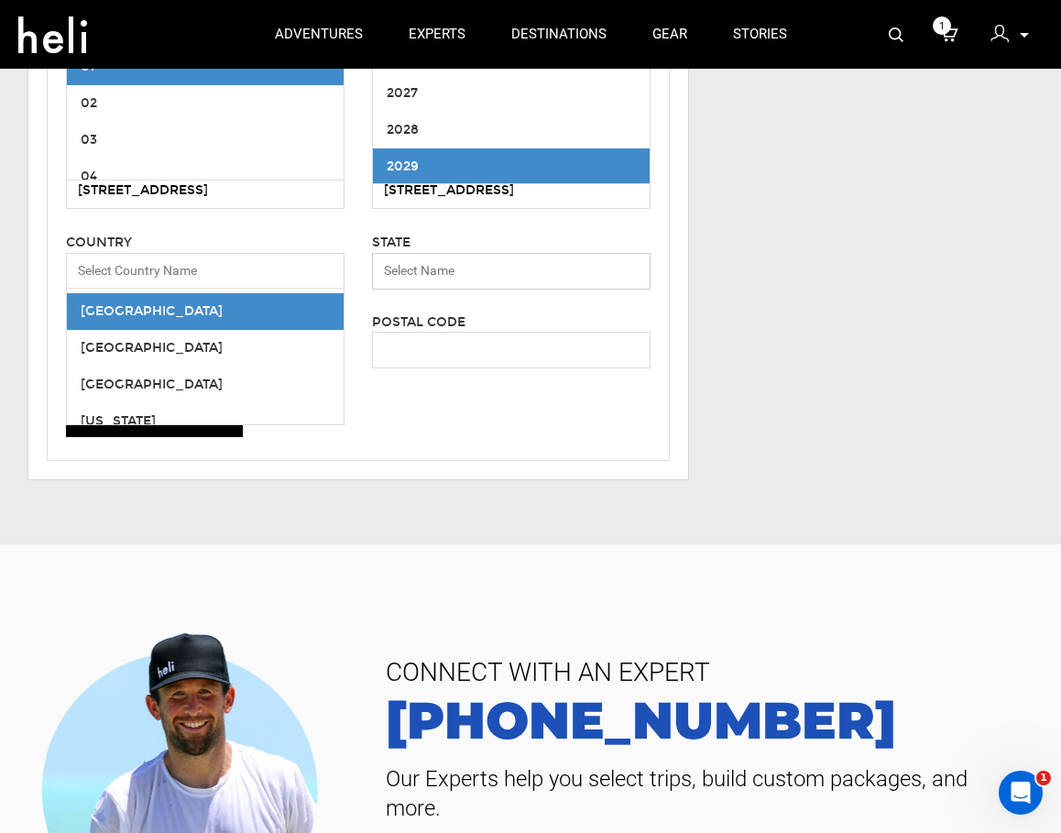
click at [397, 269] on input "Select box" at bounding box center [511, 271] width 279 height 37
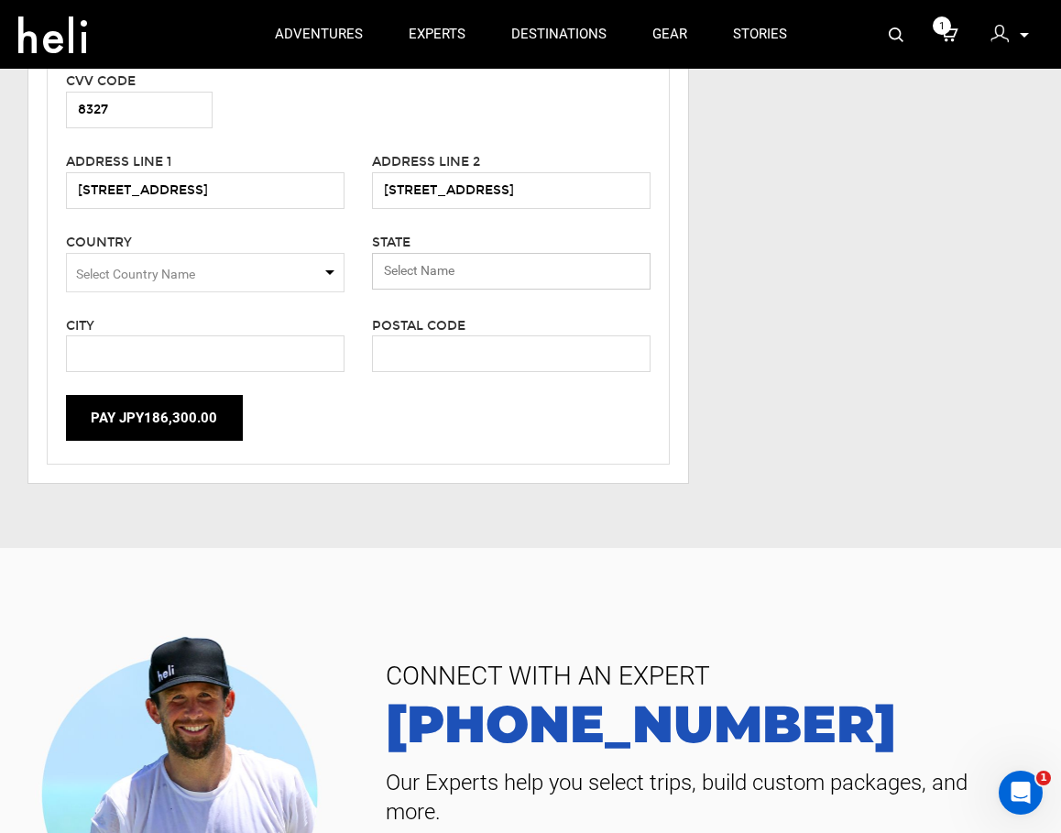
type input "g"
type input "GA"
click at [235, 275] on span "Select Country Name" at bounding box center [205, 272] width 279 height 39
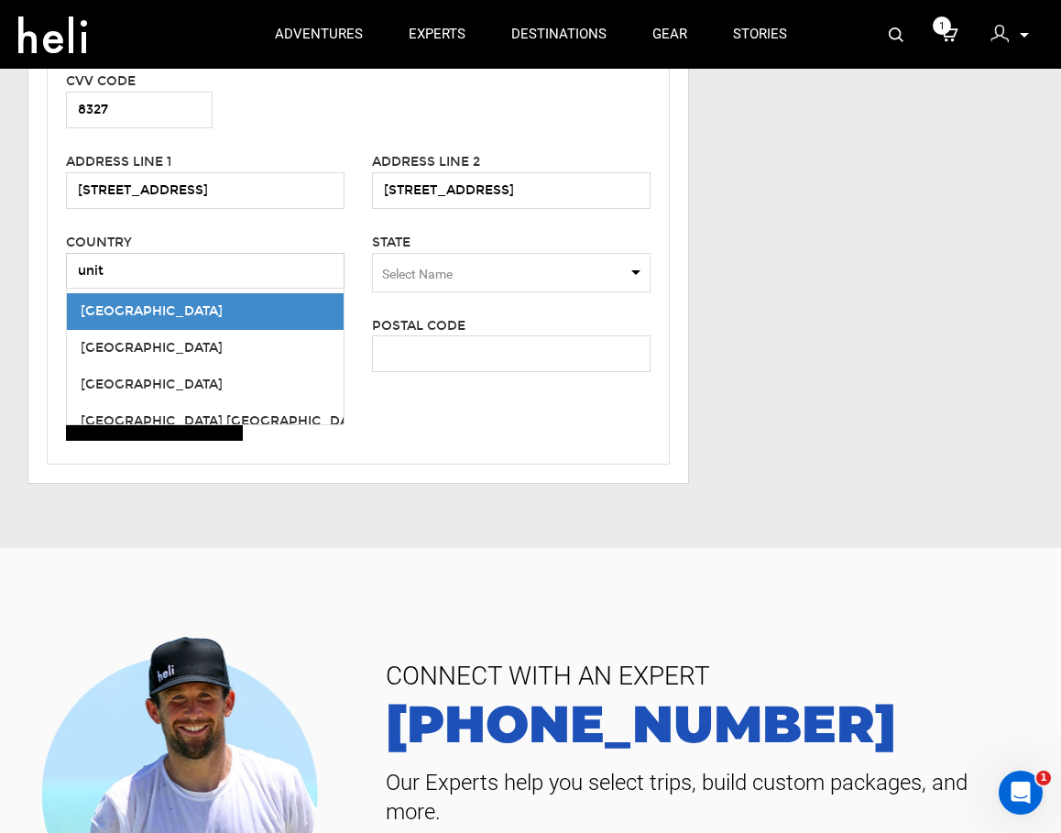
type input "unite"
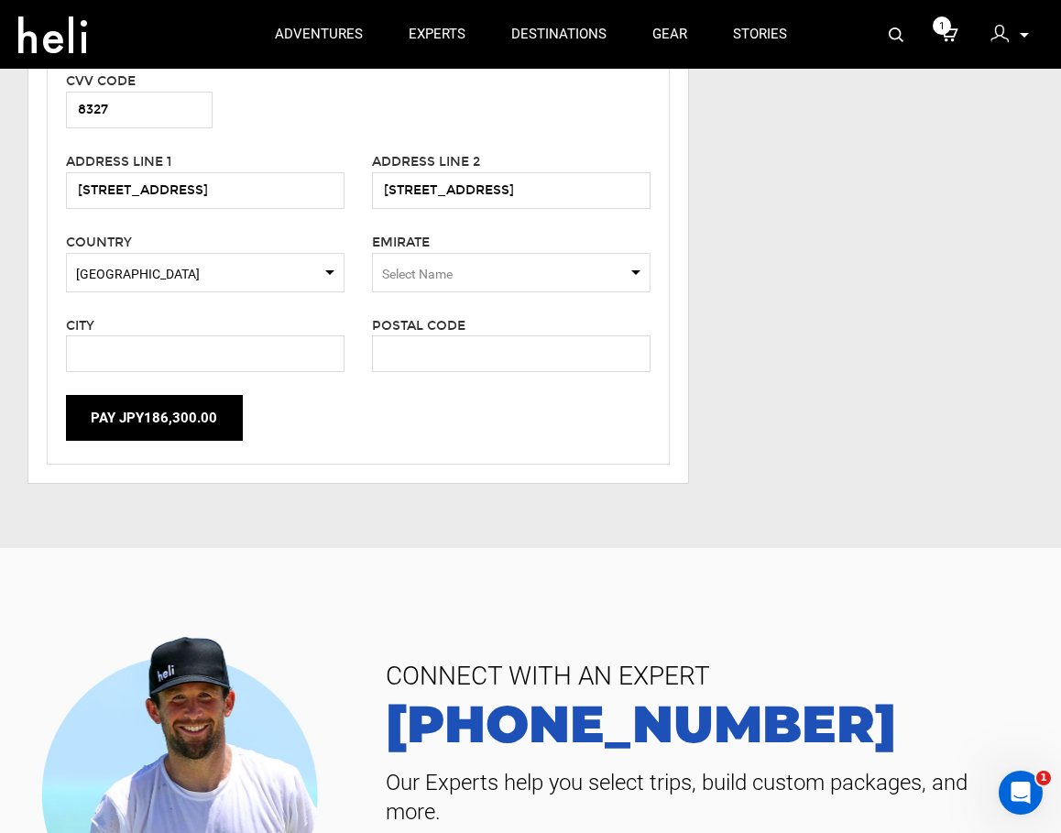
type input "u"
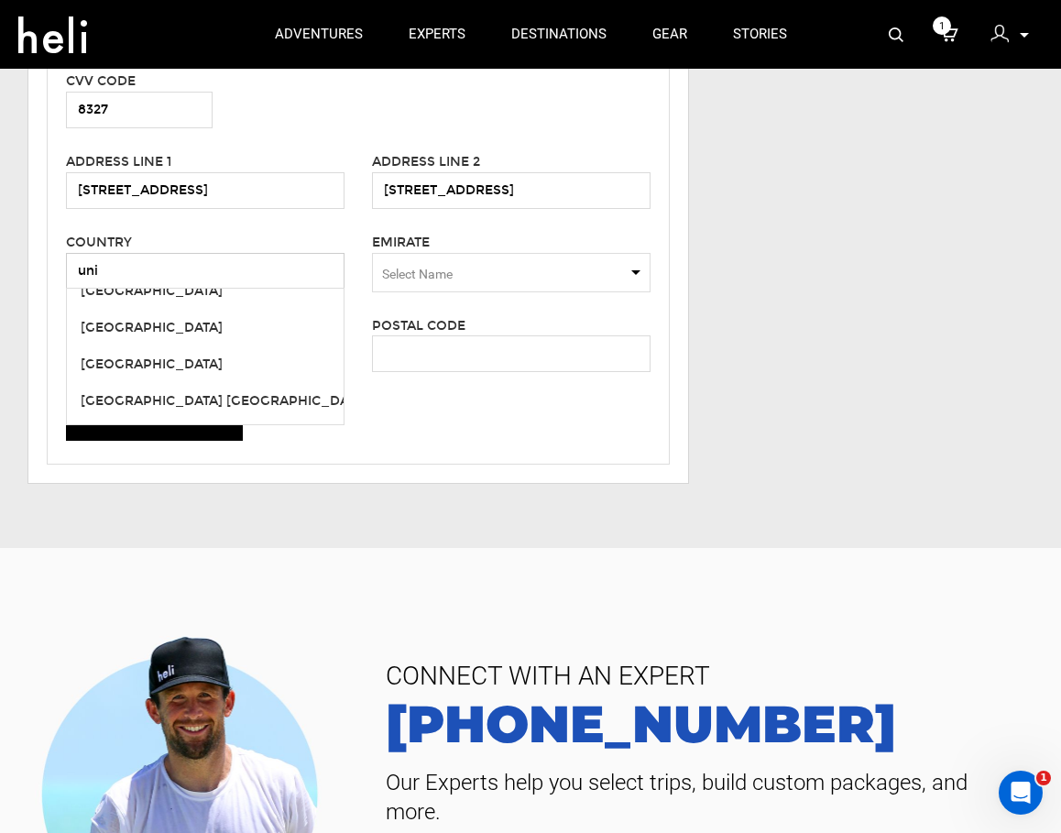
scroll to position [0, 0]
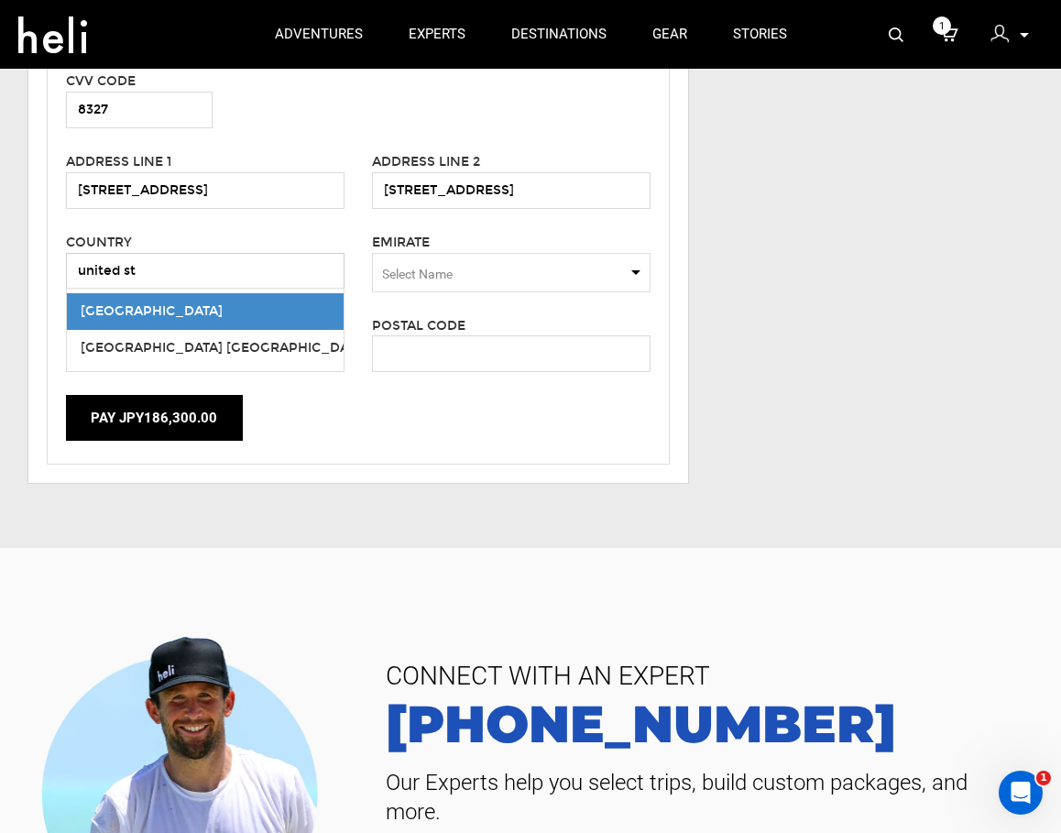
type input "united sta"
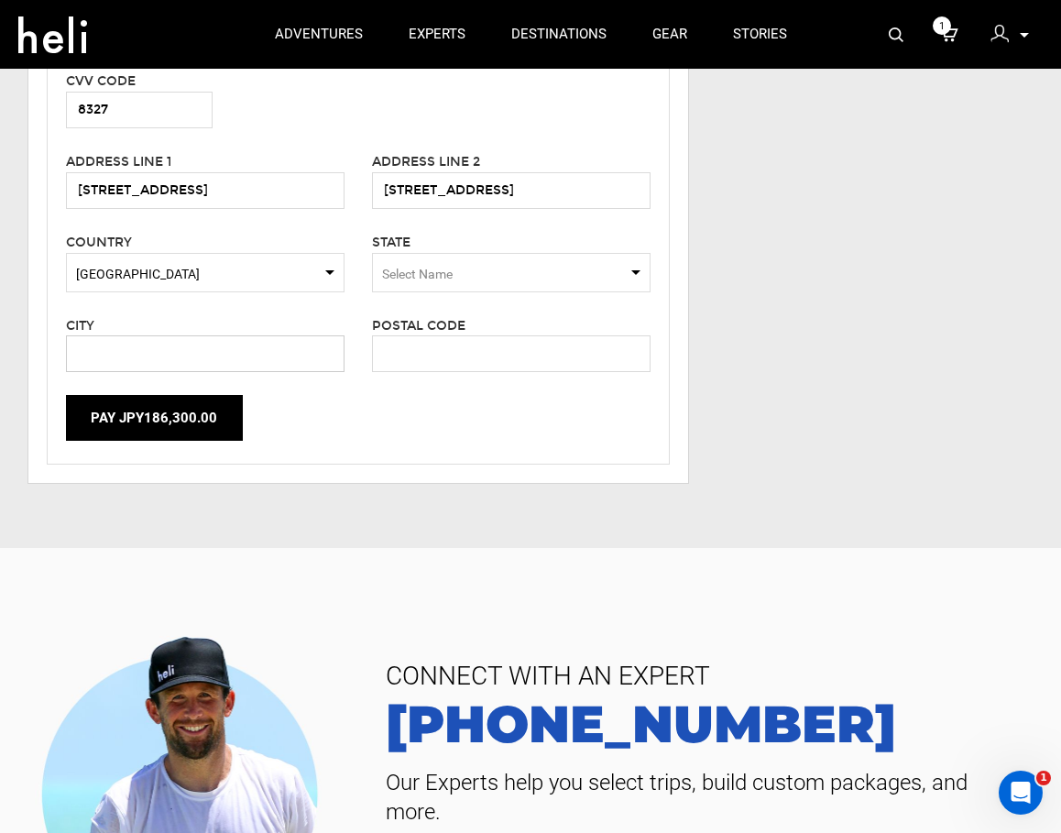
click at [217, 358] on input "text" at bounding box center [205, 353] width 279 height 37
type input "Alpharetta"
type input "30009"
click at [472, 271] on span "Select Name" at bounding box center [511, 272] width 279 height 39
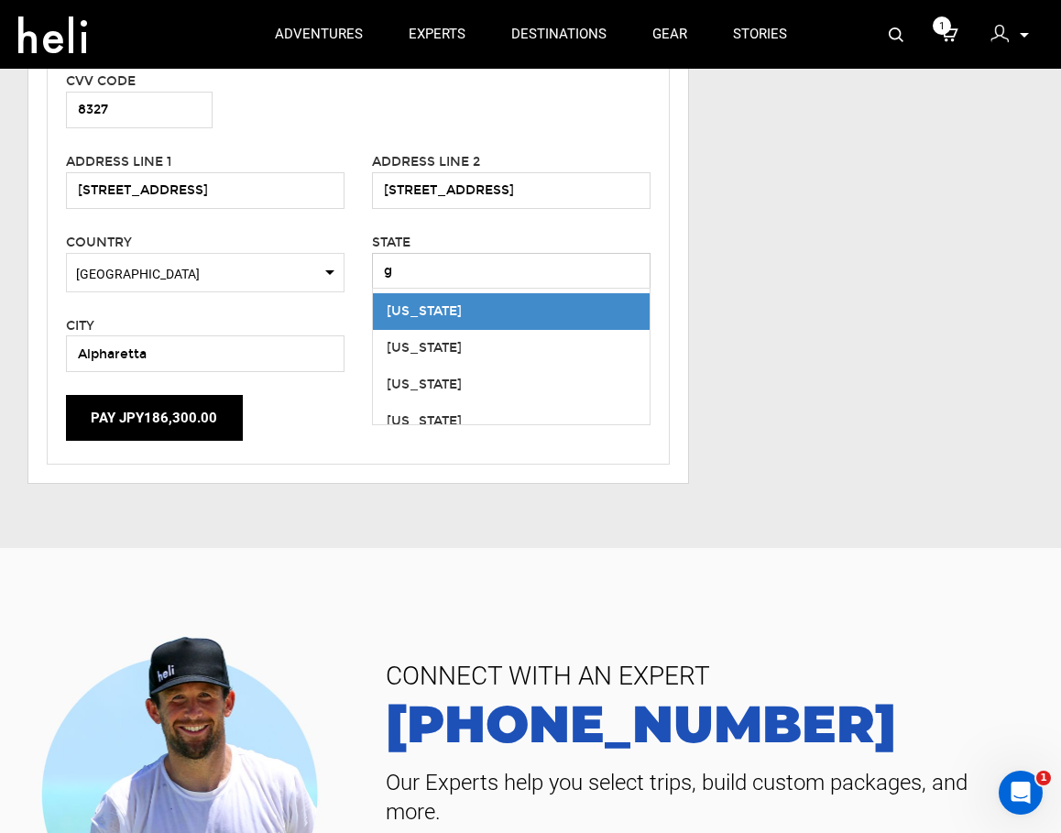
type input "g"
click at [449, 307] on div "[US_STATE]" at bounding box center [511, 311] width 249 height 18
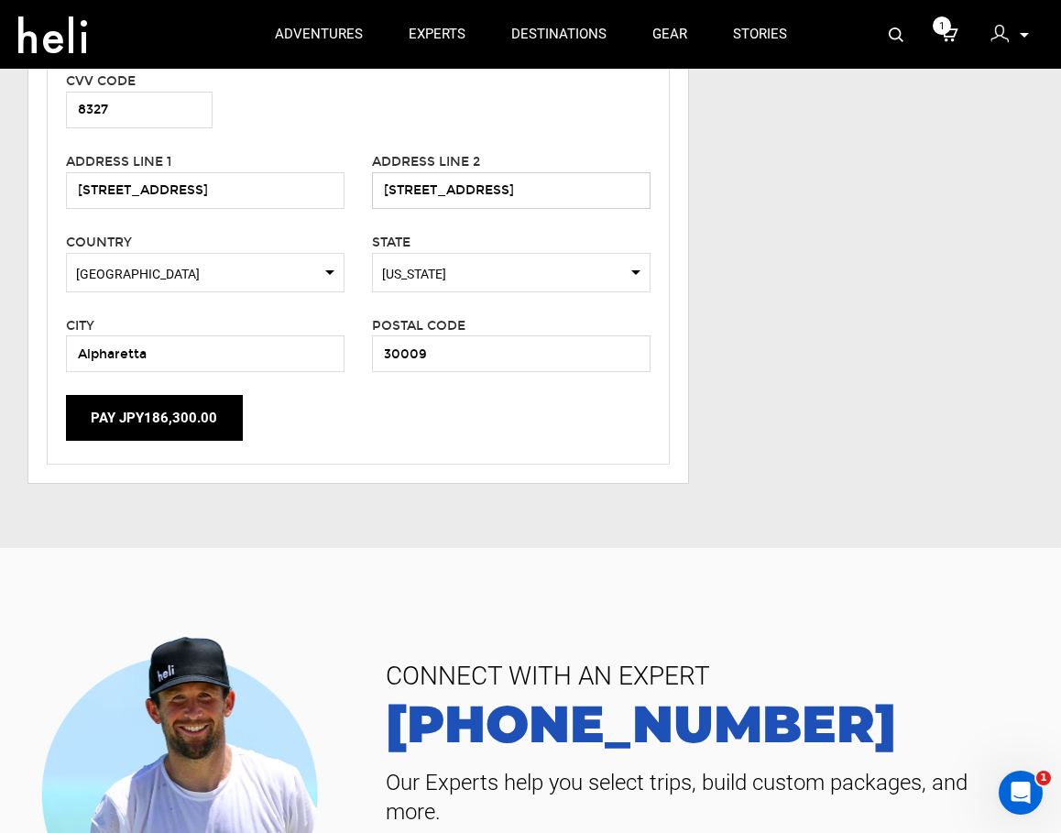
drag, startPoint x: 507, startPoint y: 189, endPoint x: 367, endPoint y: 187, distance: 140.2
click at [367, 187] on div "Address Line [STREET_ADDRESS]" at bounding box center [511, 180] width 306 height 58
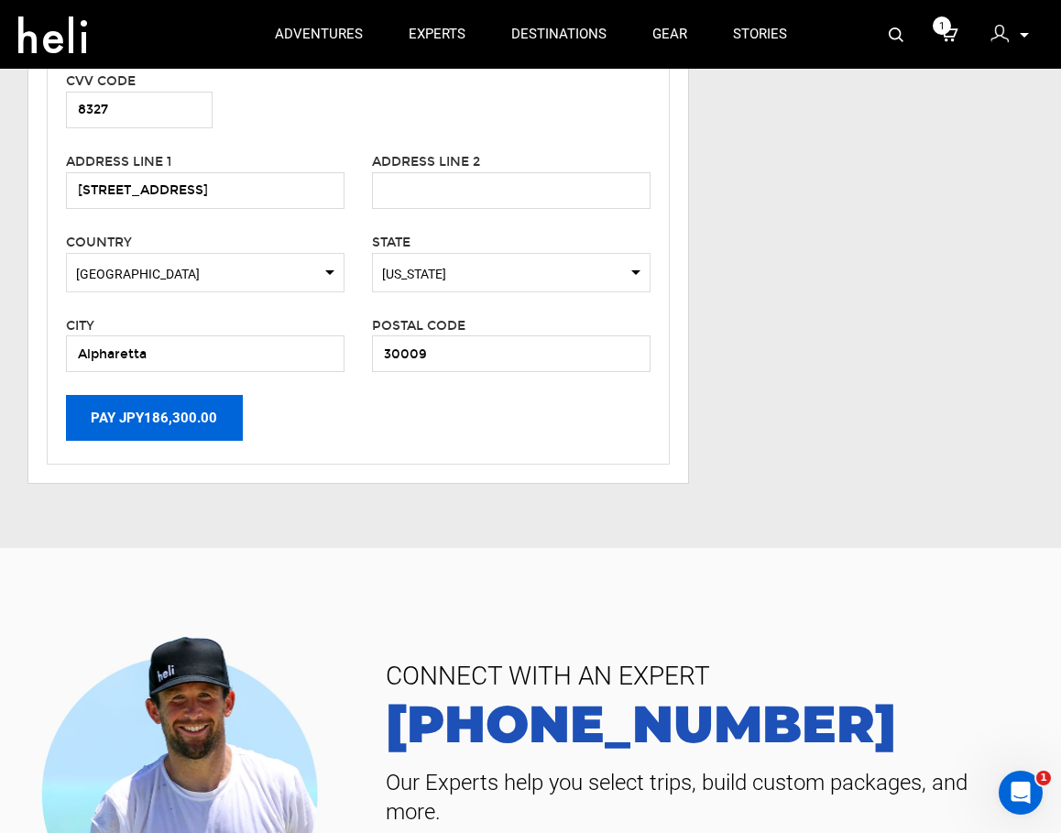
click at [152, 412] on button "Pay JPY186,300.00" at bounding box center [154, 418] width 177 height 46
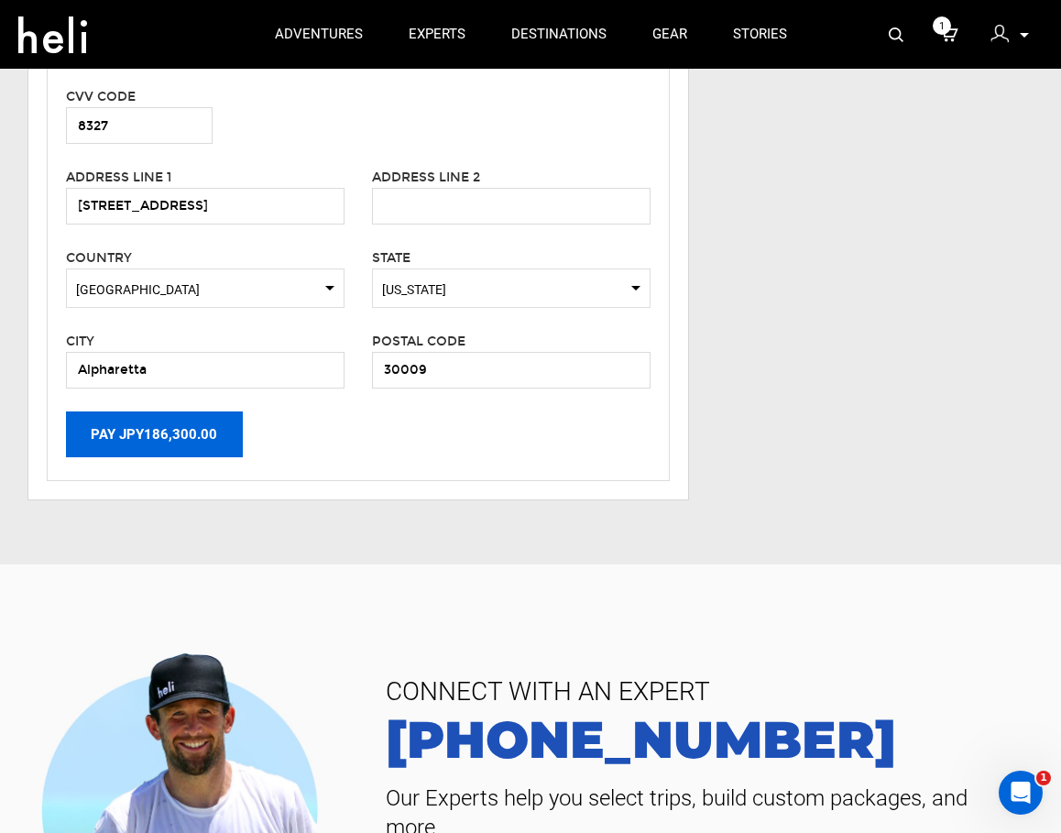
click at [173, 452] on button "Pay JPY186,300.00" at bounding box center [154, 435] width 177 height 46
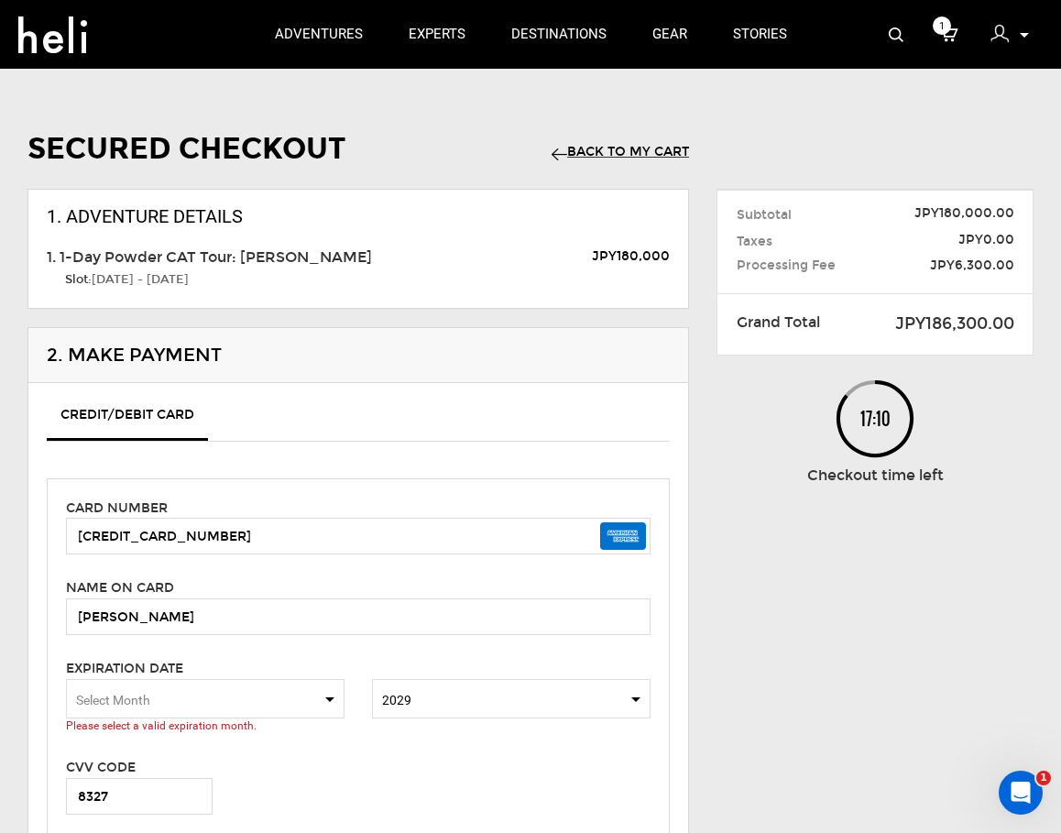
click at [119, 700] on span "Select Month" at bounding box center [113, 700] width 74 height 15
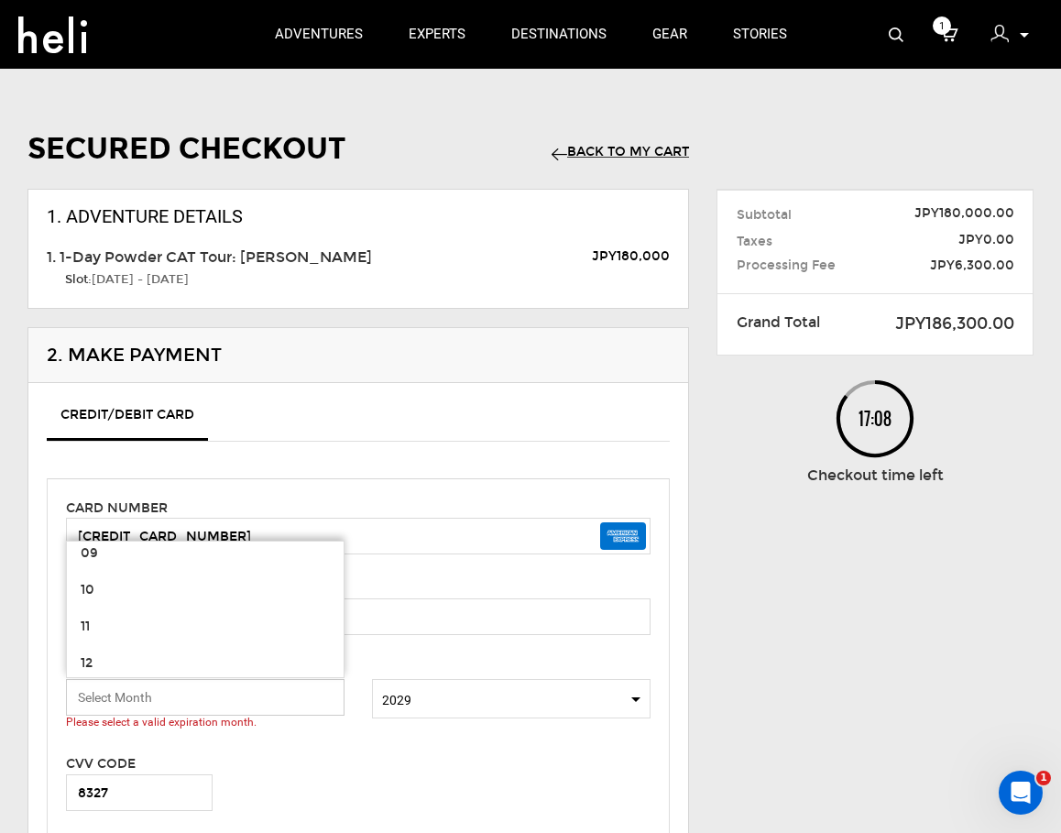
scroll to position [313, 0]
click at [201, 650] on span "12" at bounding box center [205, 654] width 277 height 37
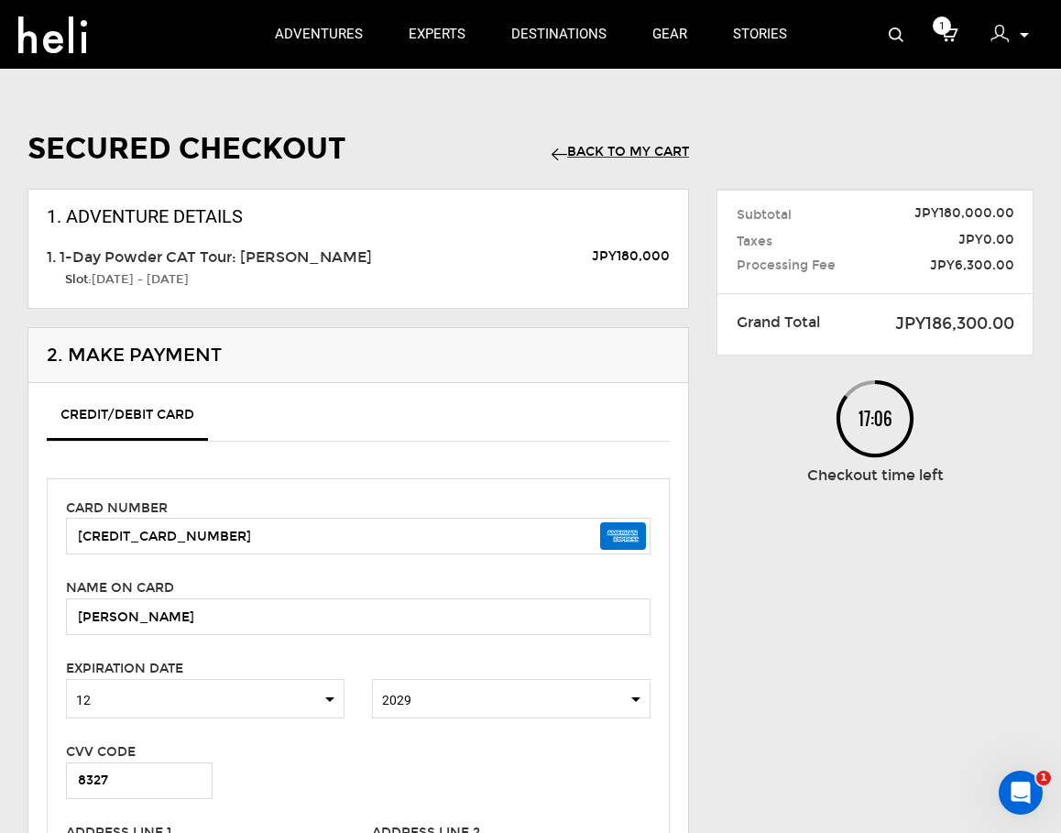
click at [270, 749] on div "CVV Code" at bounding box center [231, 752] width 330 height 21
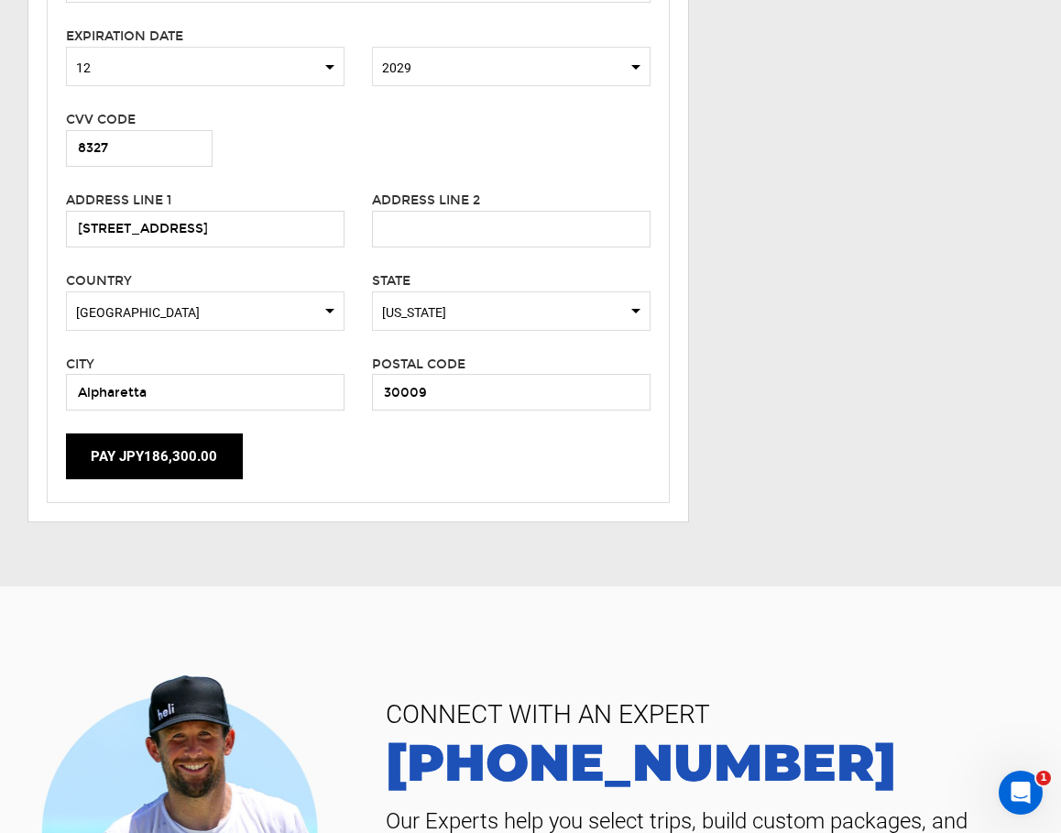
scroll to position [678, 0]
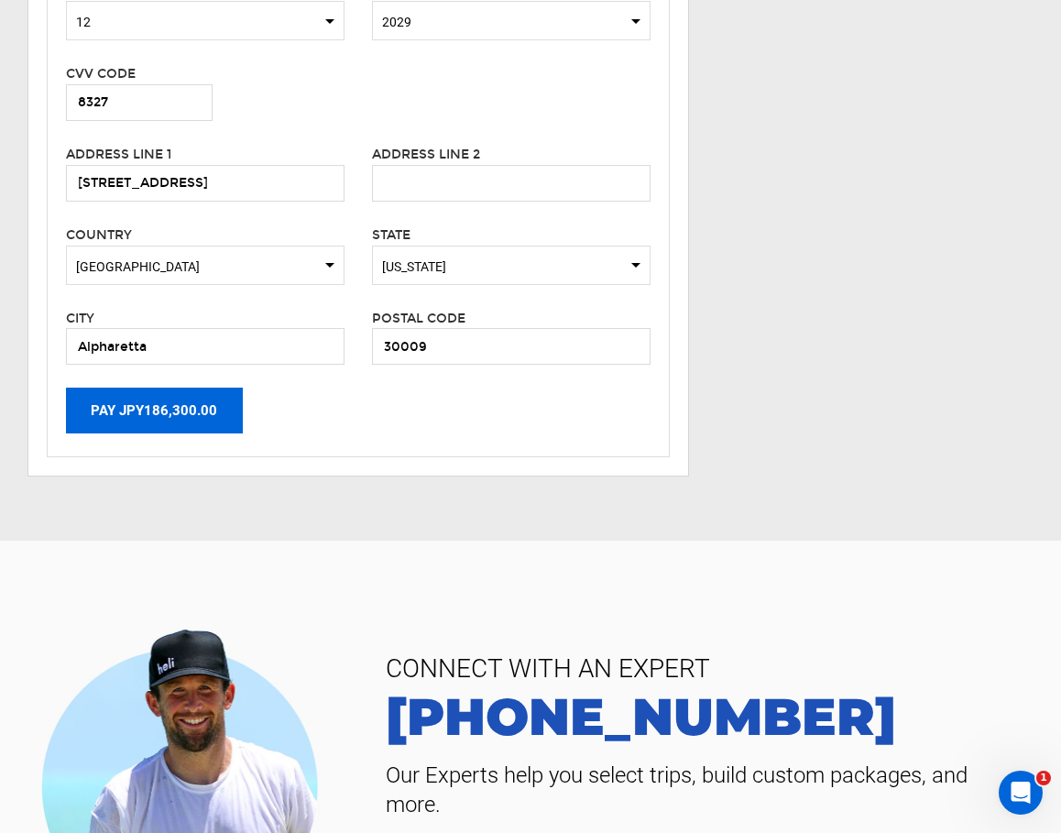
click at [149, 401] on button "Pay JPY186,300.00" at bounding box center [154, 411] width 177 height 46
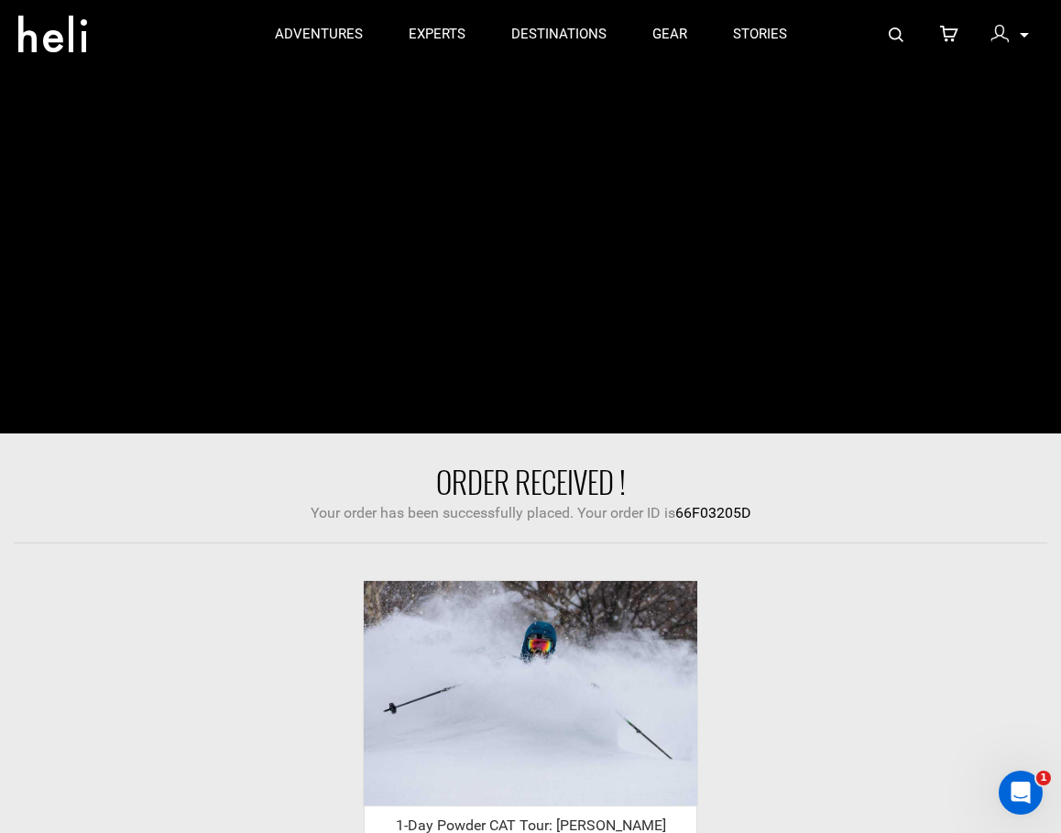
scroll to position [703, 0]
